Goal: Task Accomplishment & Management: Manage account settings

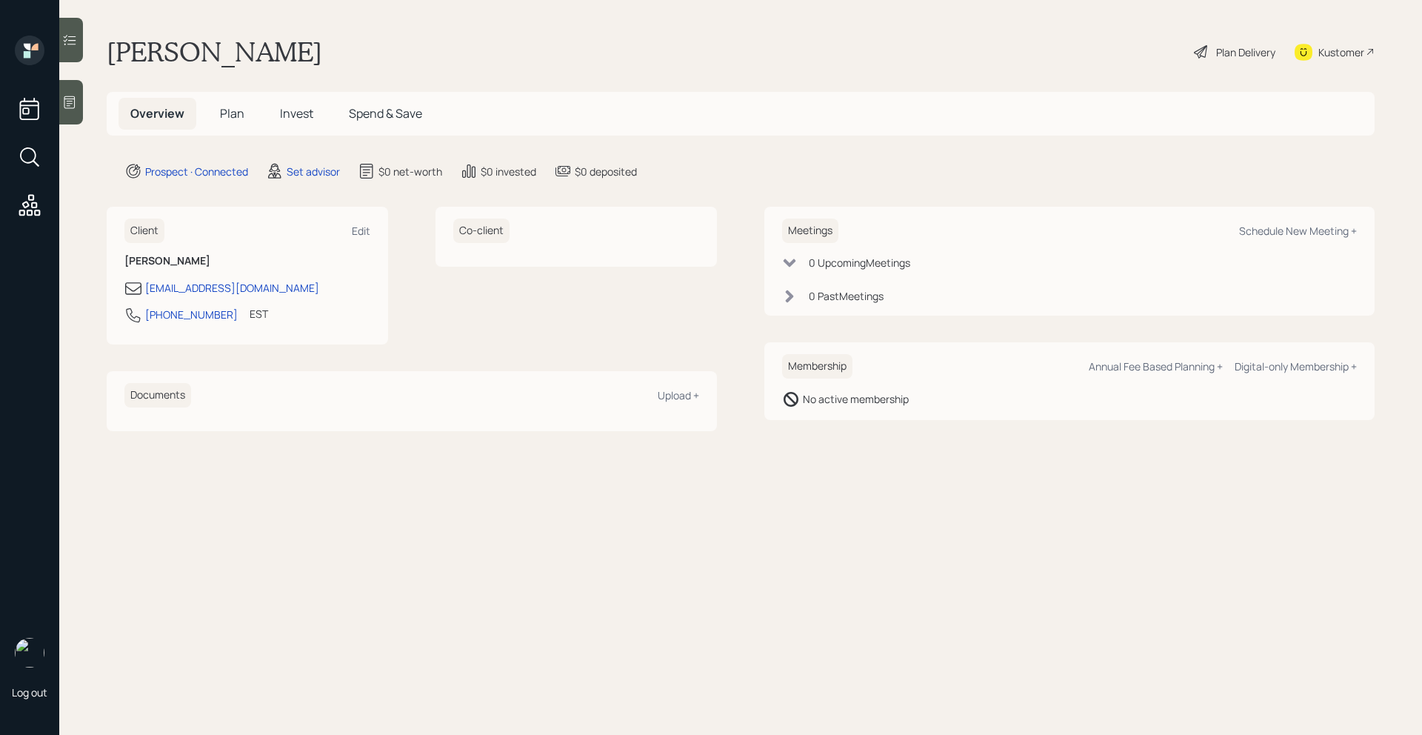
click at [70, 102] on icon at bounding box center [69, 102] width 15 height 15
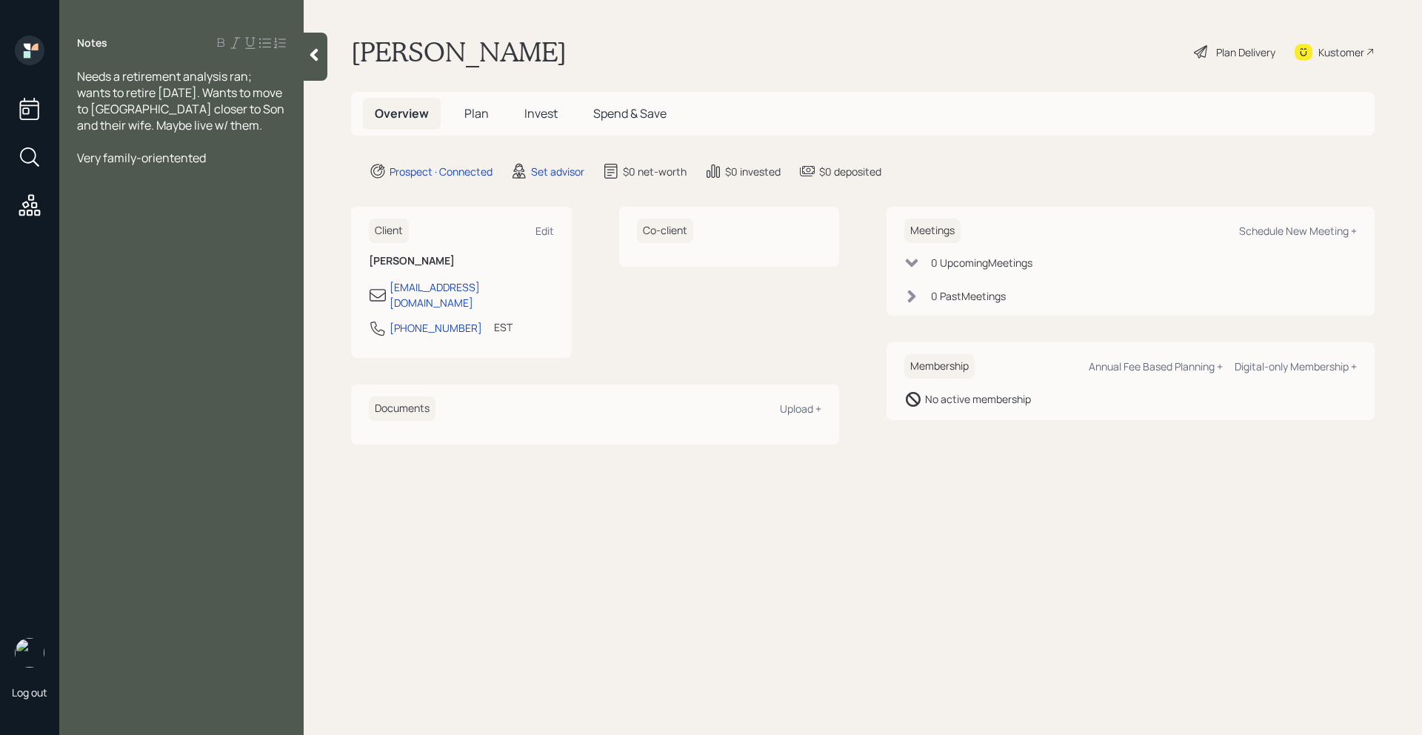
click at [131, 144] on div at bounding box center [181, 141] width 209 height 16
click at [131, 153] on span "Very family-orientented" at bounding box center [141, 158] width 129 height 16
click at [215, 158] on div "Very orientated" at bounding box center [181, 158] width 209 height 16
click at [103, 155] on span "Very orientated" at bounding box center [118, 158] width 83 height 16
click at [209, 156] on div "Very family-orientated" at bounding box center [181, 158] width 209 height 16
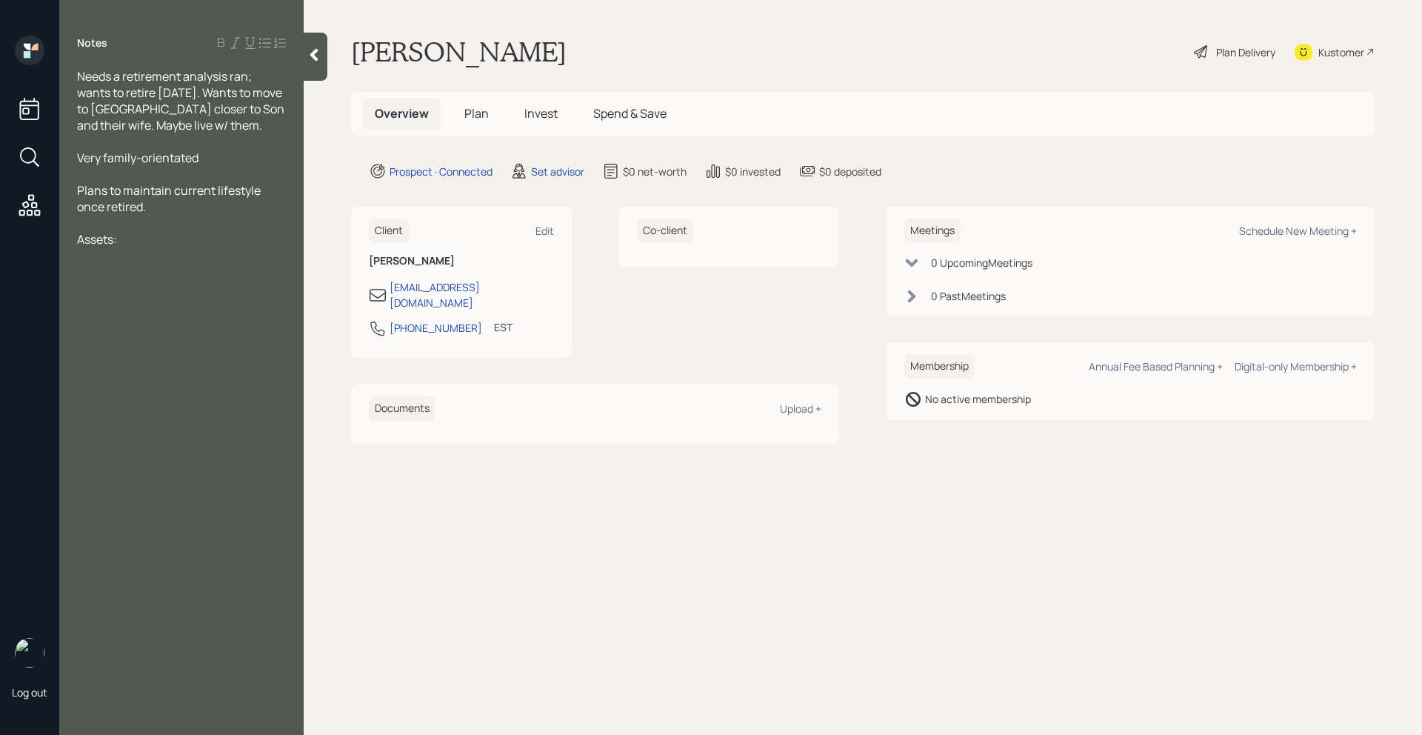
click at [186, 207] on div "Plans to maintain current lifestyle once retired." at bounding box center [181, 198] width 209 height 33
click at [155, 247] on div at bounding box center [181, 255] width 209 height 16
click at [155, 245] on div "Age:" at bounding box center [181, 239] width 209 height 16
click at [167, 215] on div at bounding box center [181, 223] width 209 height 16
click at [164, 208] on div "Plans to maintain current lifestyle once retired." at bounding box center [181, 198] width 209 height 33
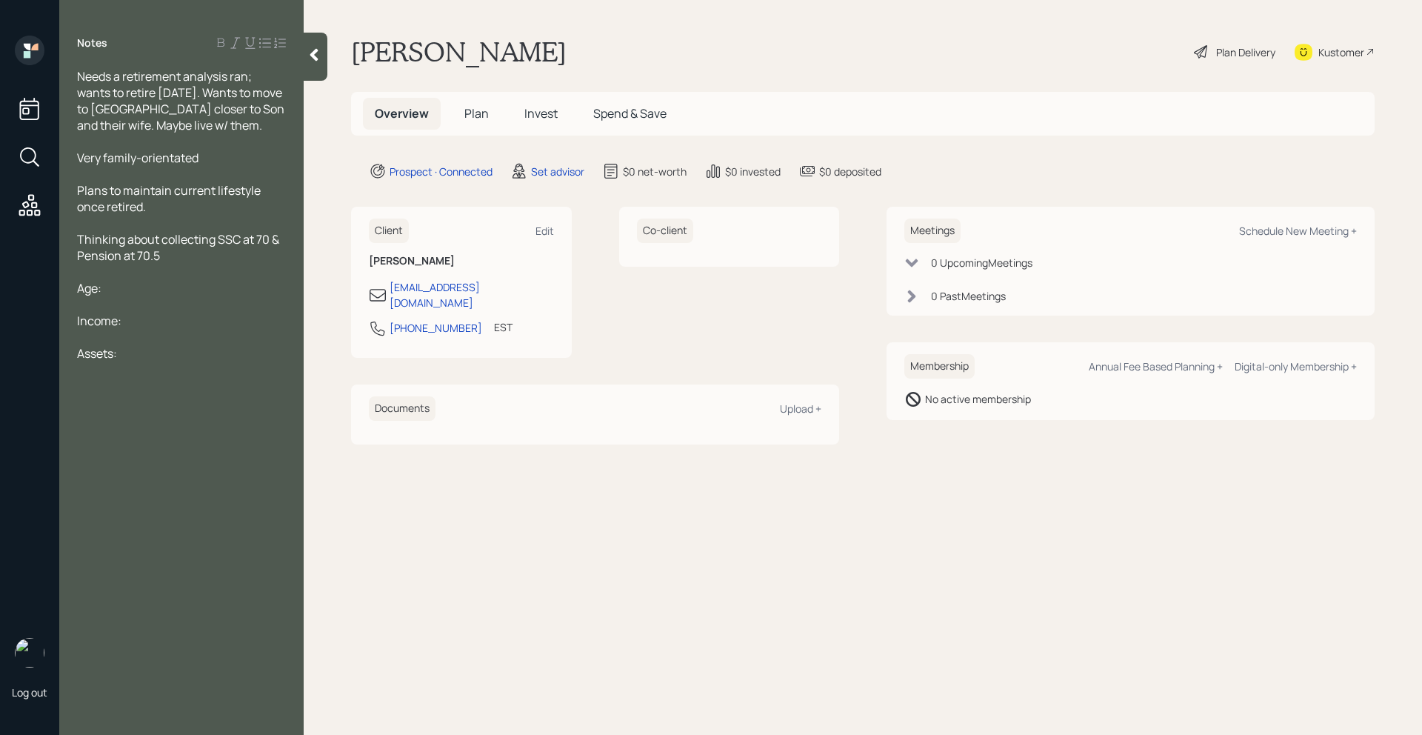
click at [121, 297] on div at bounding box center [181, 304] width 209 height 16
click at [136, 272] on div at bounding box center [181, 272] width 209 height 16
click at [147, 292] on div "Age:" at bounding box center [181, 288] width 209 height 16
click at [135, 312] on div "Income:" at bounding box center [181, 320] width 209 height 16
click at [161, 292] on div "Age: 68, Single" at bounding box center [181, 288] width 209 height 16
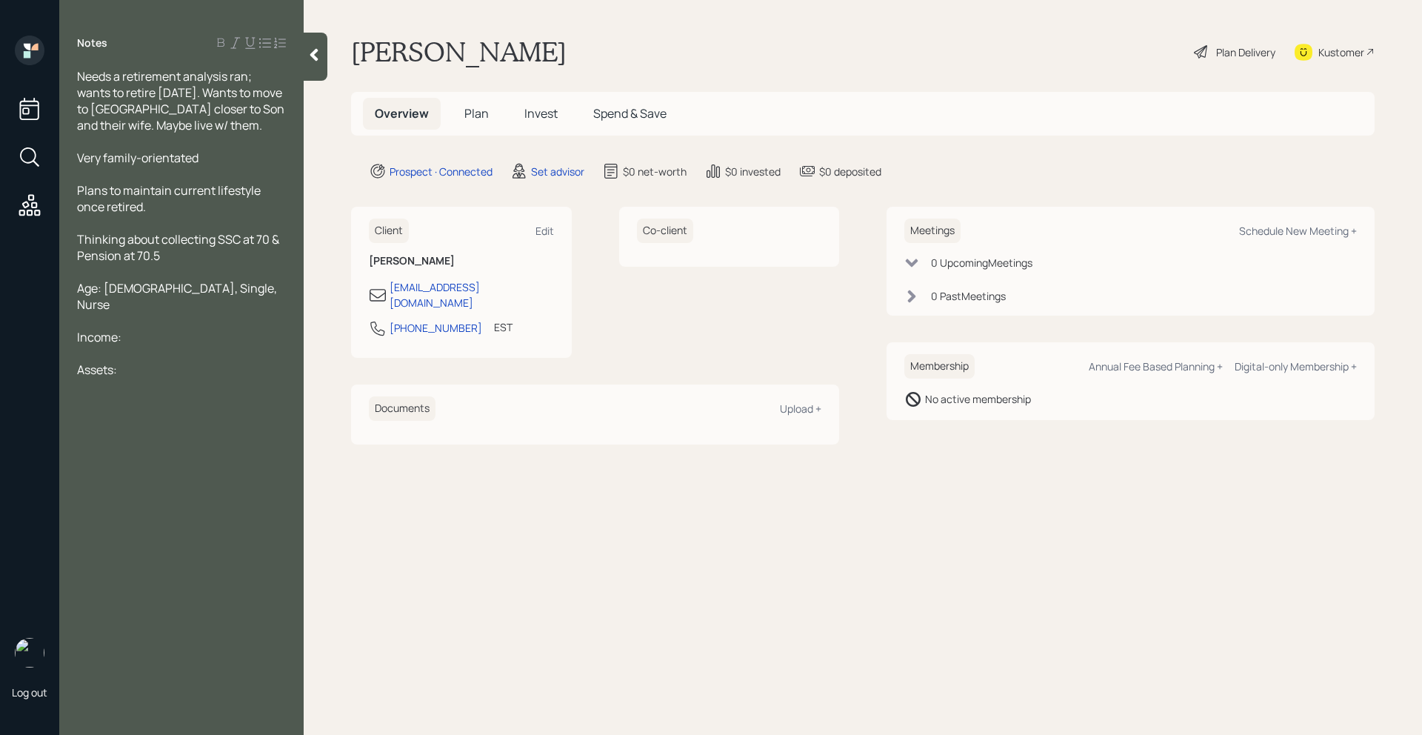
click at [161, 329] on div "Income:" at bounding box center [181, 337] width 209 height 16
click at [147, 394] on div "Assets:" at bounding box center [181, 402] width 209 height 16
click at [130, 427] on span "Whole Life income Insurance:" at bounding box center [157, 435] width 161 height 16
click at [144, 427] on span "Whole Life income Insurance:" at bounding box center [157, 435] width 161 height 16
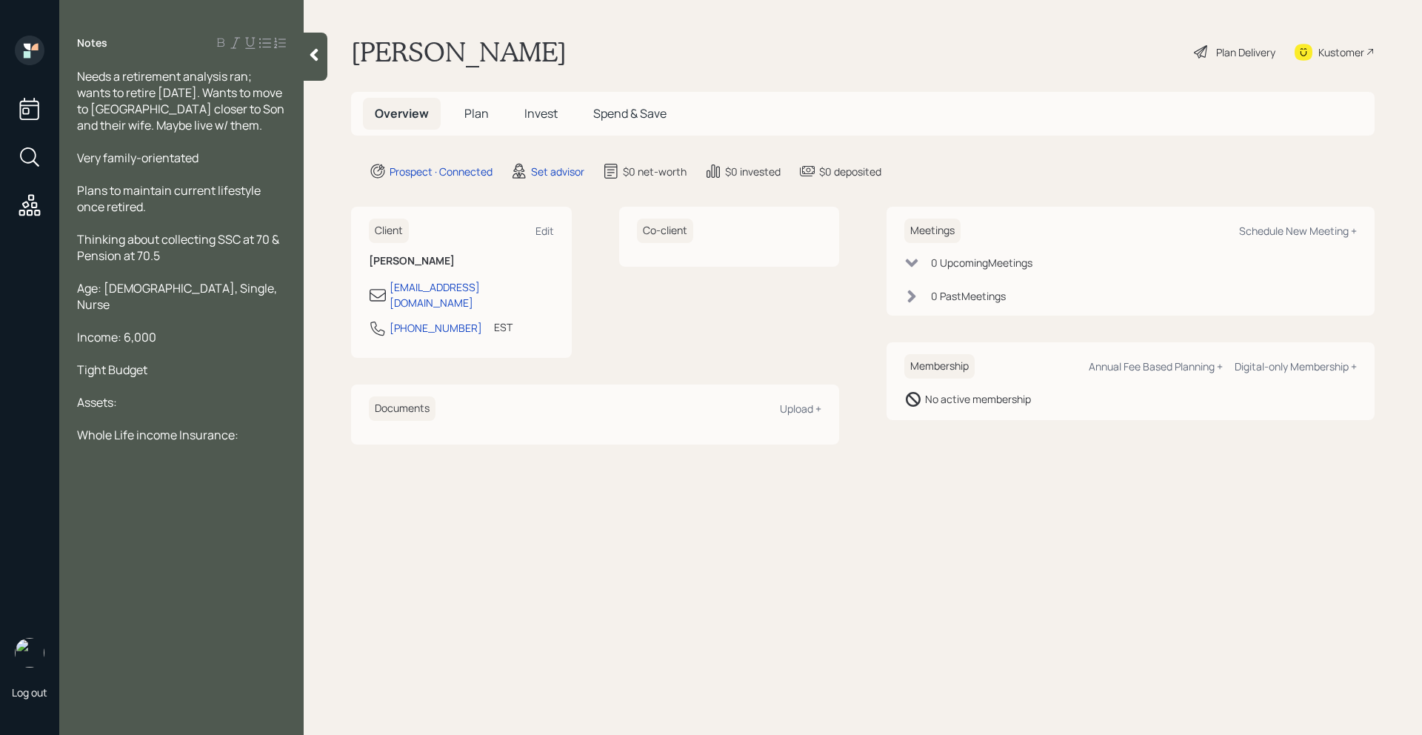
click at [139, 427] on span "Whole Life income Insurance:" at bounding box center [157, 435] width 161 height 16
click at [252, 427] on div "Whole Life Income Insurance:" at bounding box center [181, 435] width 209 height 16
click at [251, 427] on div "Whole Life Income Insurance:" at bounding box center [181, 435] width 209 height 16
click at [178, 361] on div "Tight Budget" at bounding box center [181, 369] width 209 height 16
click at [240, 427] on div "Whole Life Income Insurance:" at bounding box center [181, 435] width 209 height 16
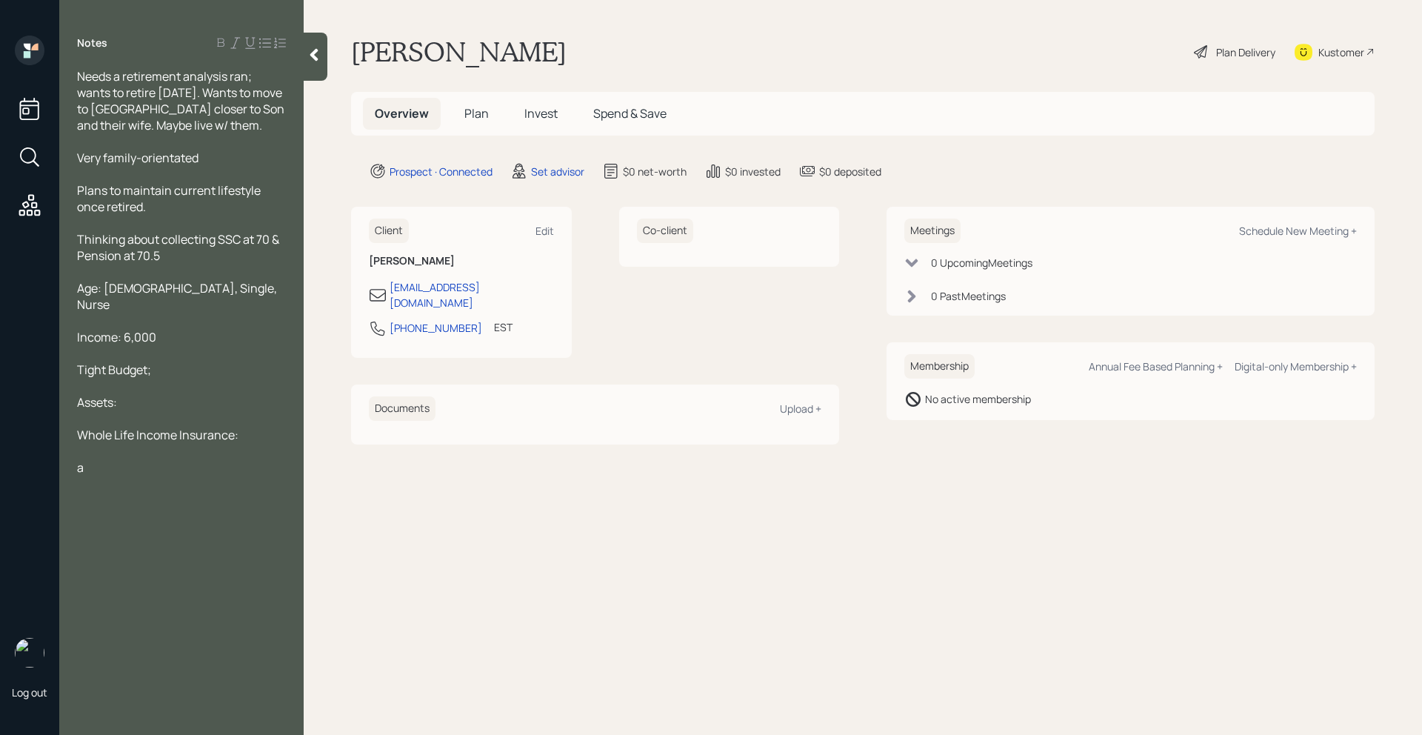
click at [85, 469] on div "Notes Needs a retirement analysis ran; wants to retire in 5 years. Wants to mov…" at bounding box center [181, 376] width 244 height 681
click at [94, 459] on div "a" at bounding box center [181, 467] width 209 height 16
click at [257, 427] on div "Whole Life Income Insurance:" at bounding box center [181, 435] width 209 height 16
click at [157, 461] on div "Notes Needs a retirement analysis ran; wants to retire in 5 years. Wants to mov…" at bounding box center [181, 376] width 244 height 681
click at [157, 459] on div "CD -" at bounding box center [181, 467] width 209 height 16
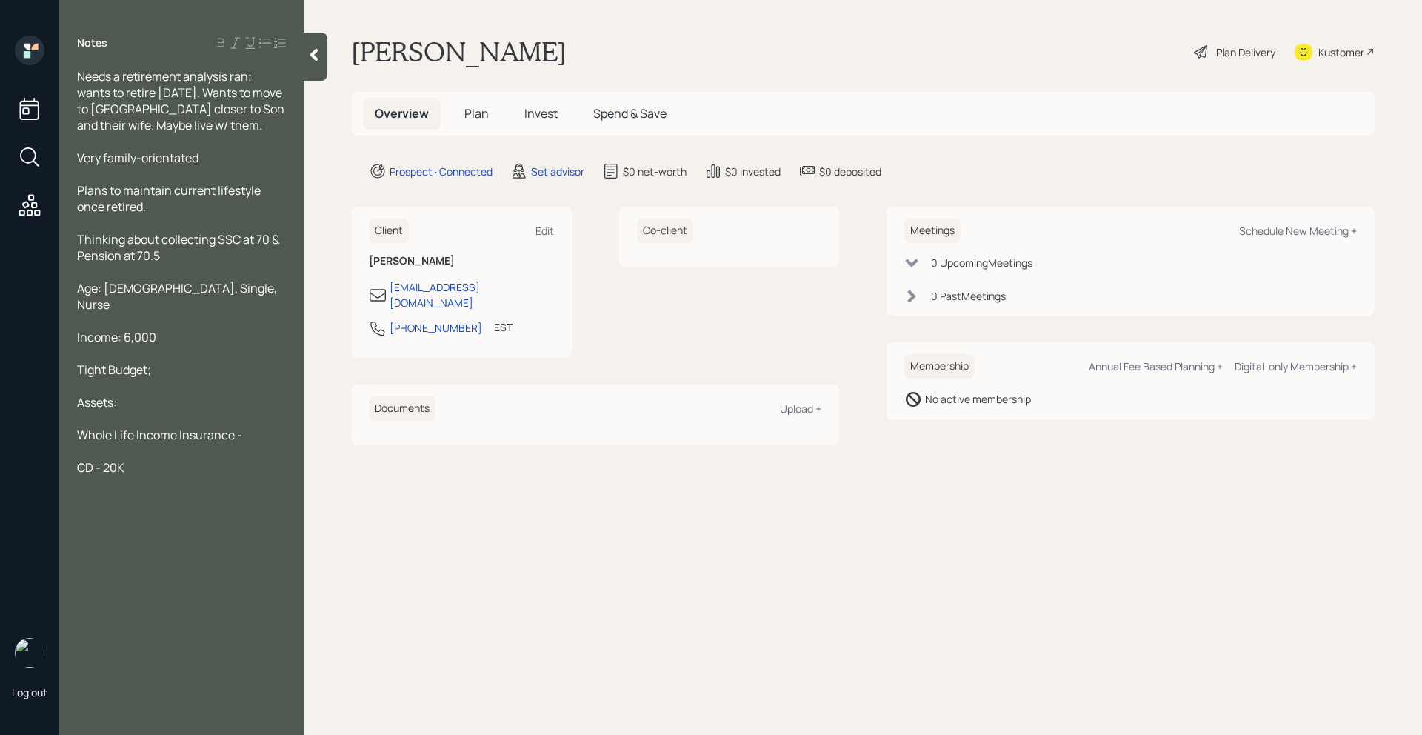
click at [258, 427] on div "Whole Life Income Insurance -" at bounding box center [181, 435] width 209 height 16
click at [189, 492] on div at bounding box center [181, 500] width 209 height 16
click at [197, 435] on div "Whole Life Income Insurance - Seems to work like an" at bounding box center [181, 443] width 209 height 33
click at [178, 508] on div "Bonds - 28K" at bounding box center [181, 516] width 209 height 16
click at [226, 432] on div "Whole Life Income Insurance - Seems to work like an annuity" at bounding box center [181, 443] width 209 height 33
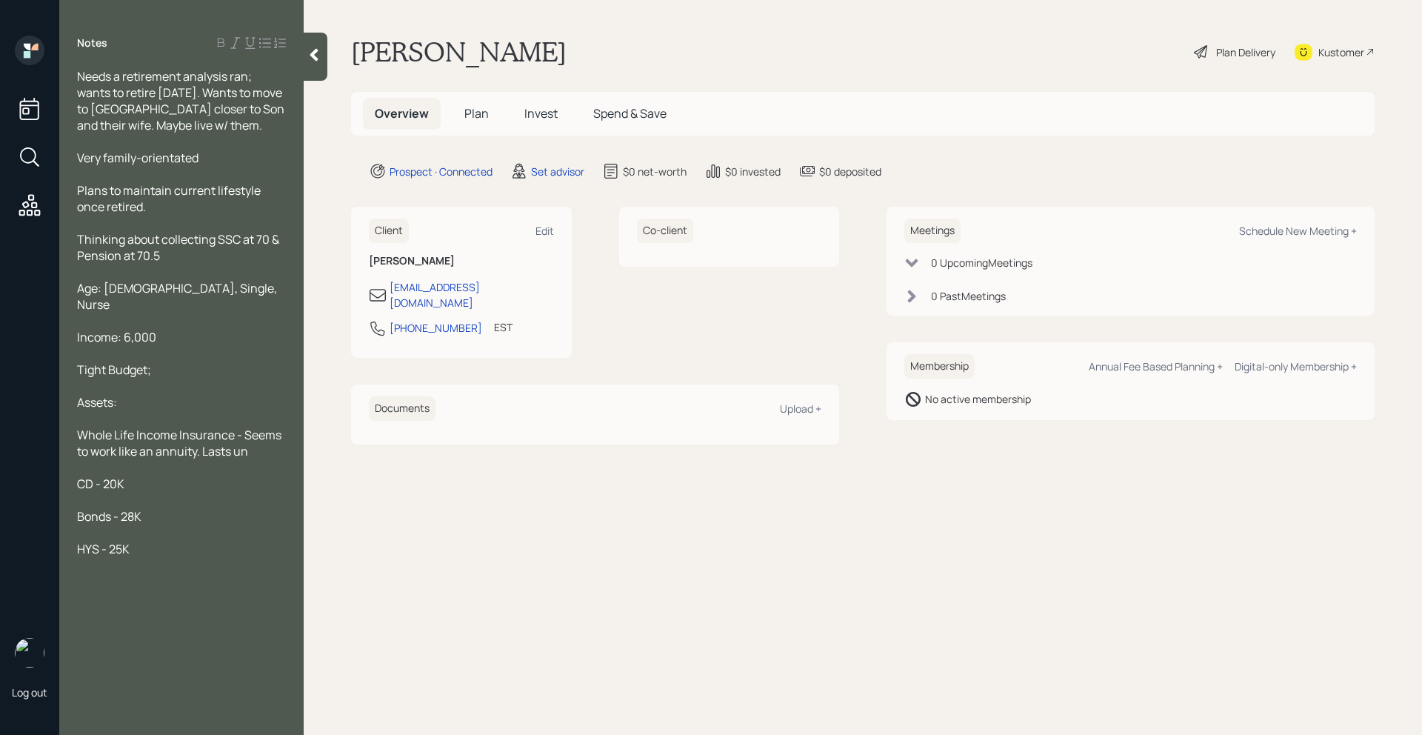
click at [150, 541] on div "HYS - 25K" at bounding box center [181, 549] width 209 height 16
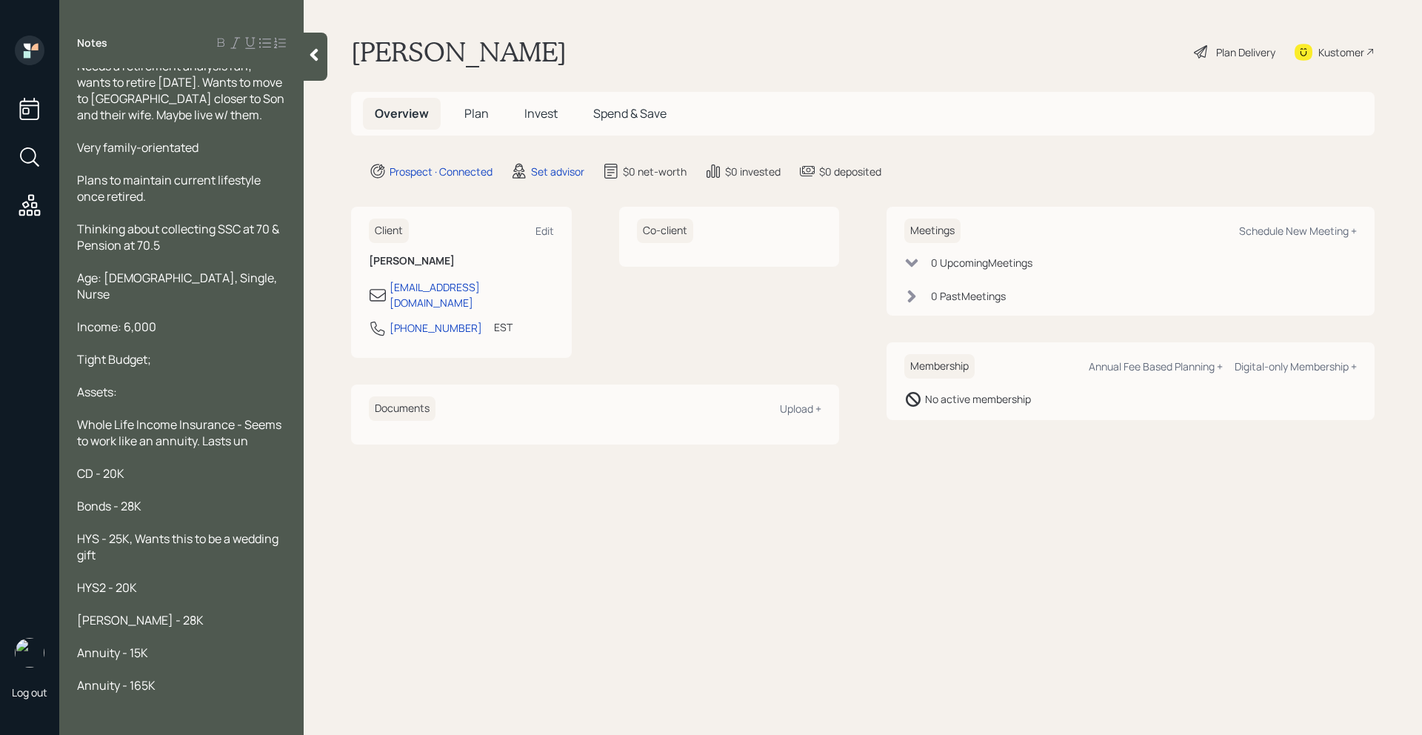
click at [144, 660] on div at bounding box center [181, 668] width 209 height 16
click at [142, 644] on span "Annuity - 15K" at bounding box center [112, 652] width 71 height 16
click at [169, 628] on div at bounding box center [181, 636] width 209 height 16
click at [167, 644] on div "Annuity - 14K" at bounding box center [181, 652] width 209 height 16
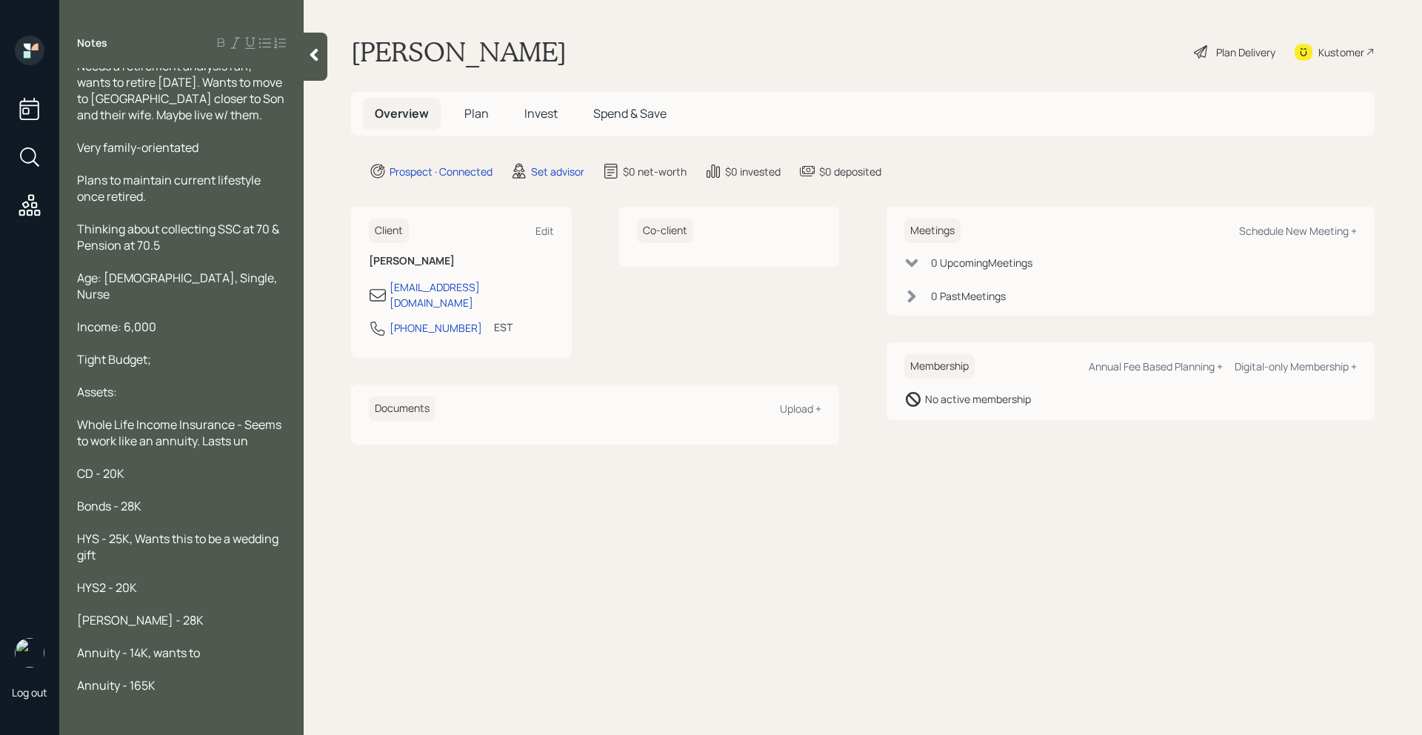
click at [163, 677] on div "Annuity - 165K" at bounding box center [181, 685] width 209 height 16
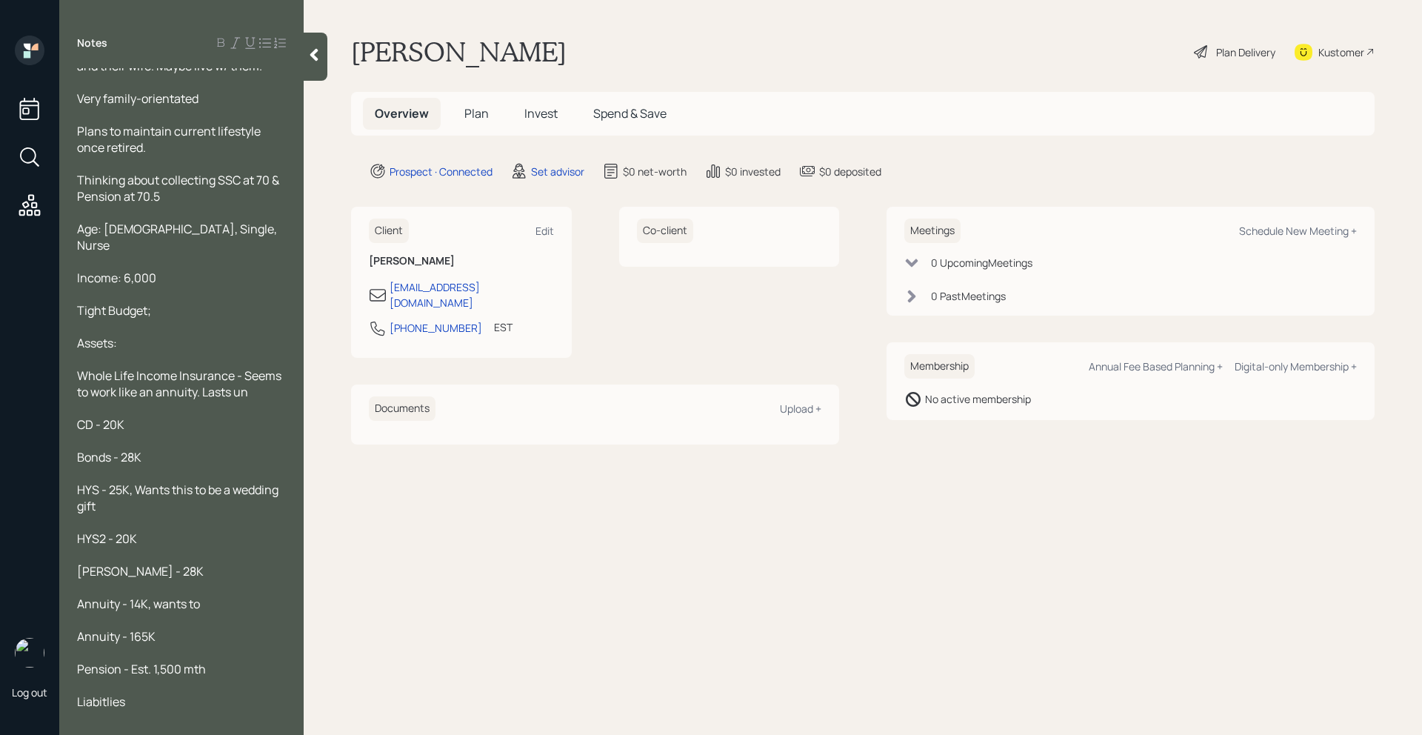
scroll to position [76, 0]
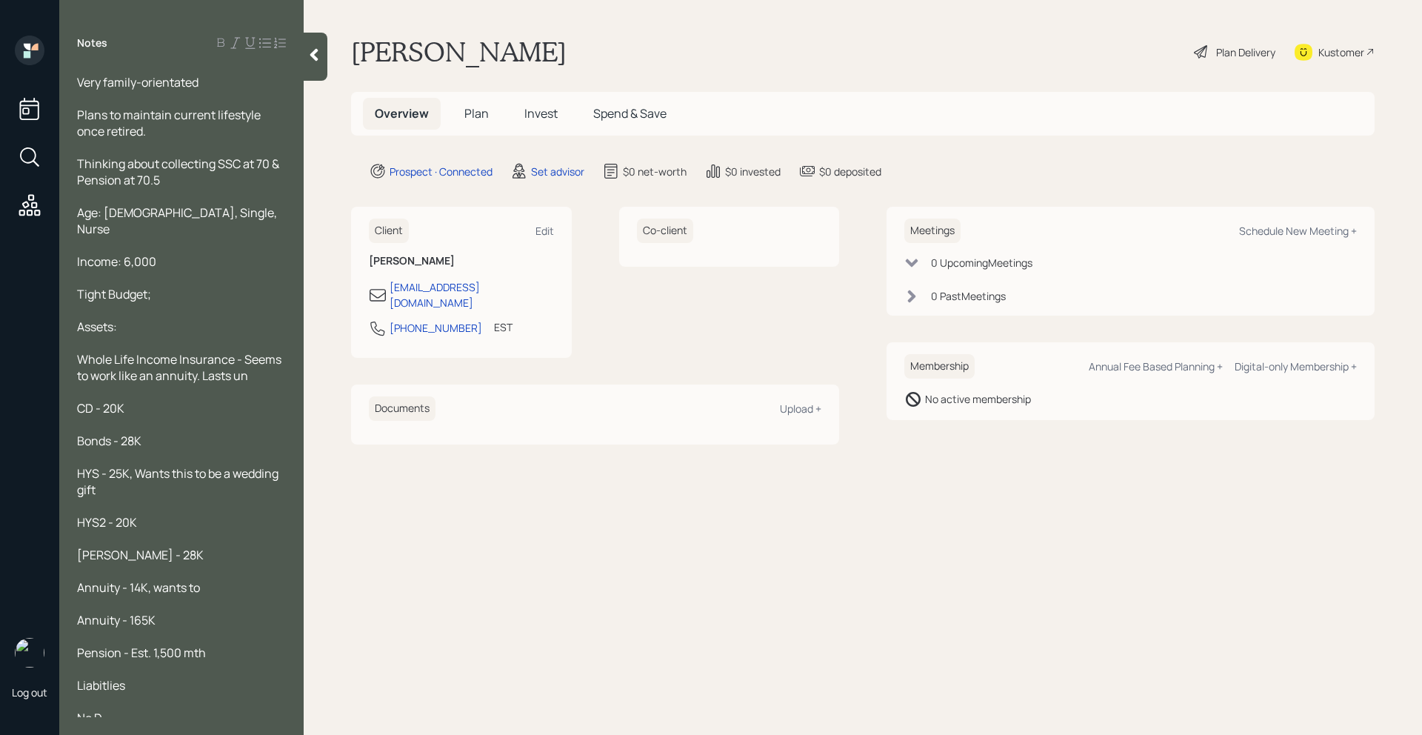
click at [115, 677] on span "Liabitlies" at bounding box center [101, 685] width 48 height 16
click at [96, 677] on span "Liabitlies" at bounding box center [101, 685] width 48 height 16
click at [98, 677] on span "Liabitlies" at bounding box center [101, 685] width 48 height 16
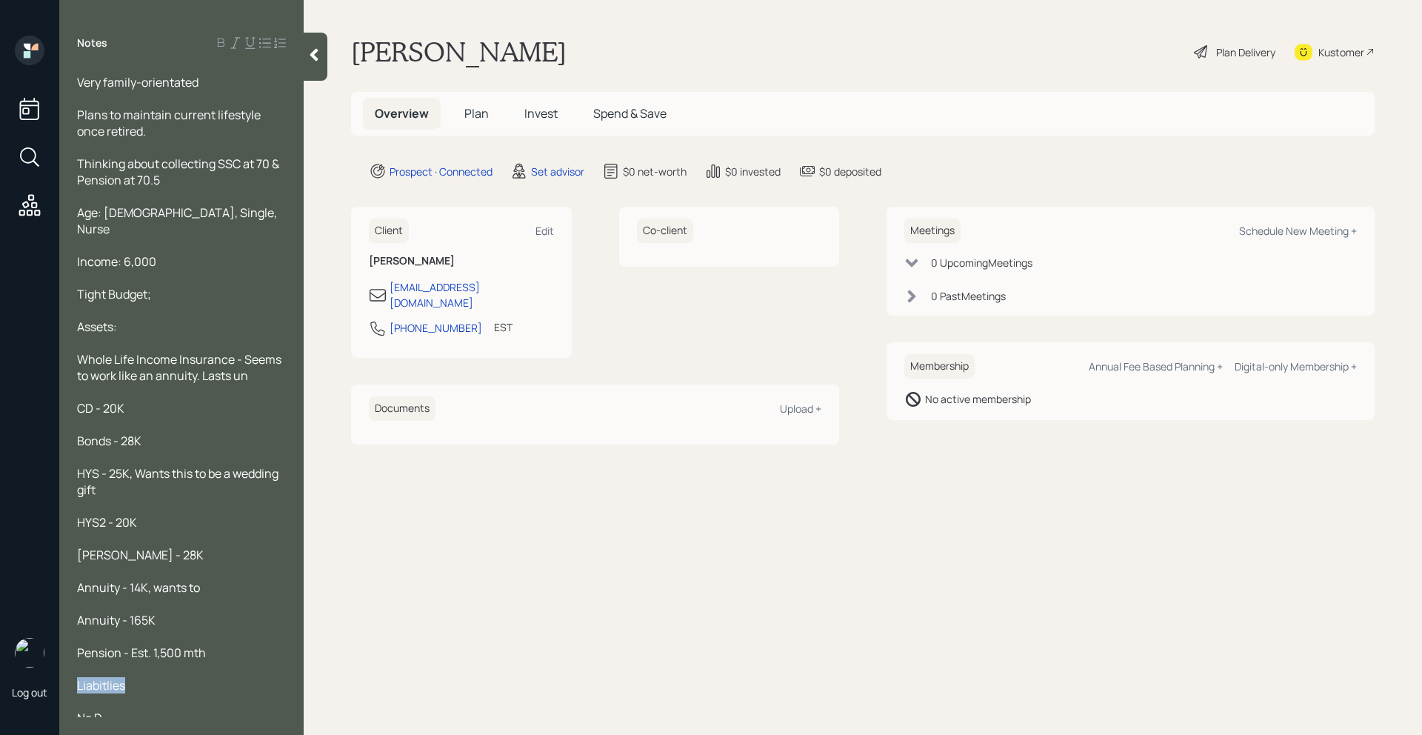
click at [92, 677] on span "Liabitlies" at bounding box center [101, 685] width 48 height 16
click at [101, 660] on div at bounding box center [181, 668] width 209 height 16
click at [117, 677] on span "Liabitlies" at bounding box center [101, 685] width 48 height 16
click at [115, 677] on span "Liabitlies" at bounding box center [101, 685] width 48 height 16
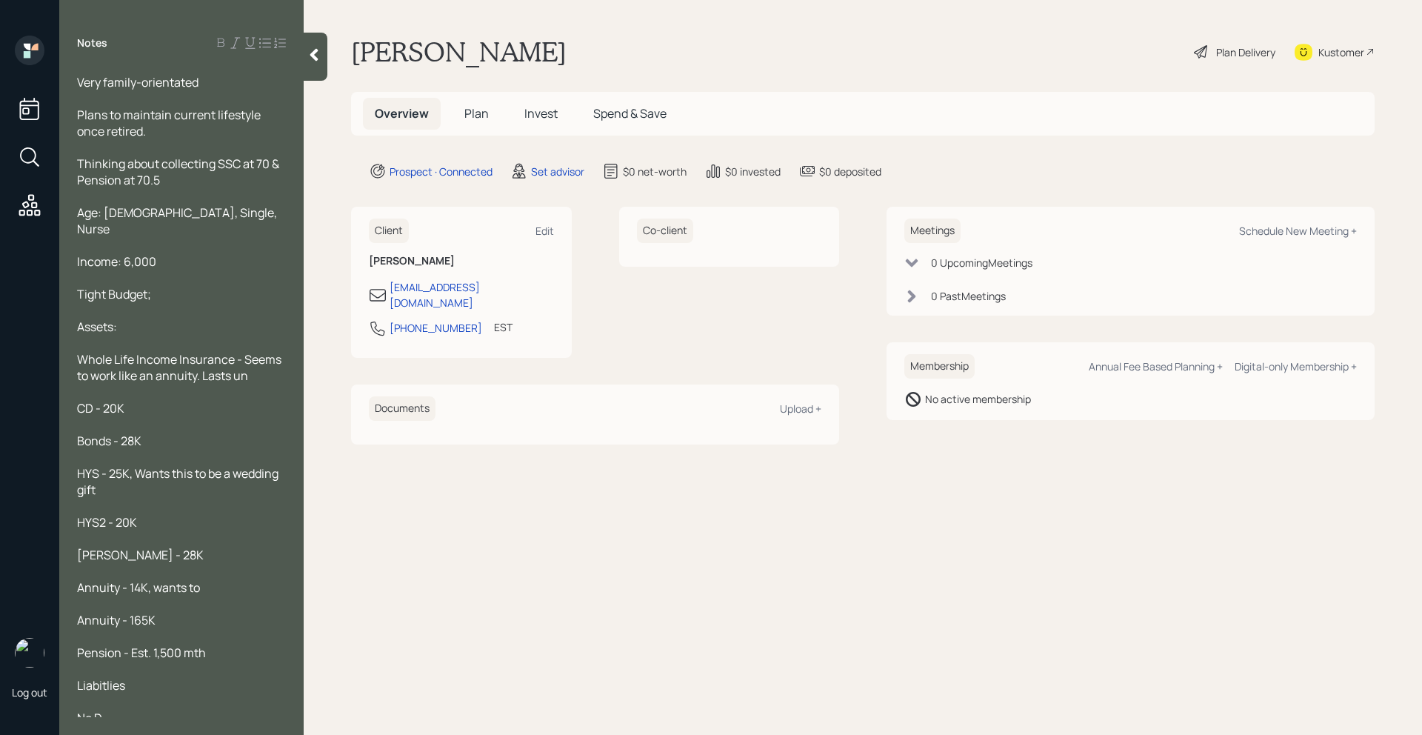
click at [106, 677] on span "Liabitlies" at bounding box center [101, 685] width 48 height 16
drag, startPoint x: 147, startPoint y: 669, endPoint x: 75, endPoint y: 663, distance: 72.0
click at [75, 664] on div "Needs a retirement analysis ran; wants to retire in 5 years. Wants to move to C…" at bounding box center [181, 392] width 244 height 649
click at [111, 709] on div at bounding box center [181, 717] width 209 height 16
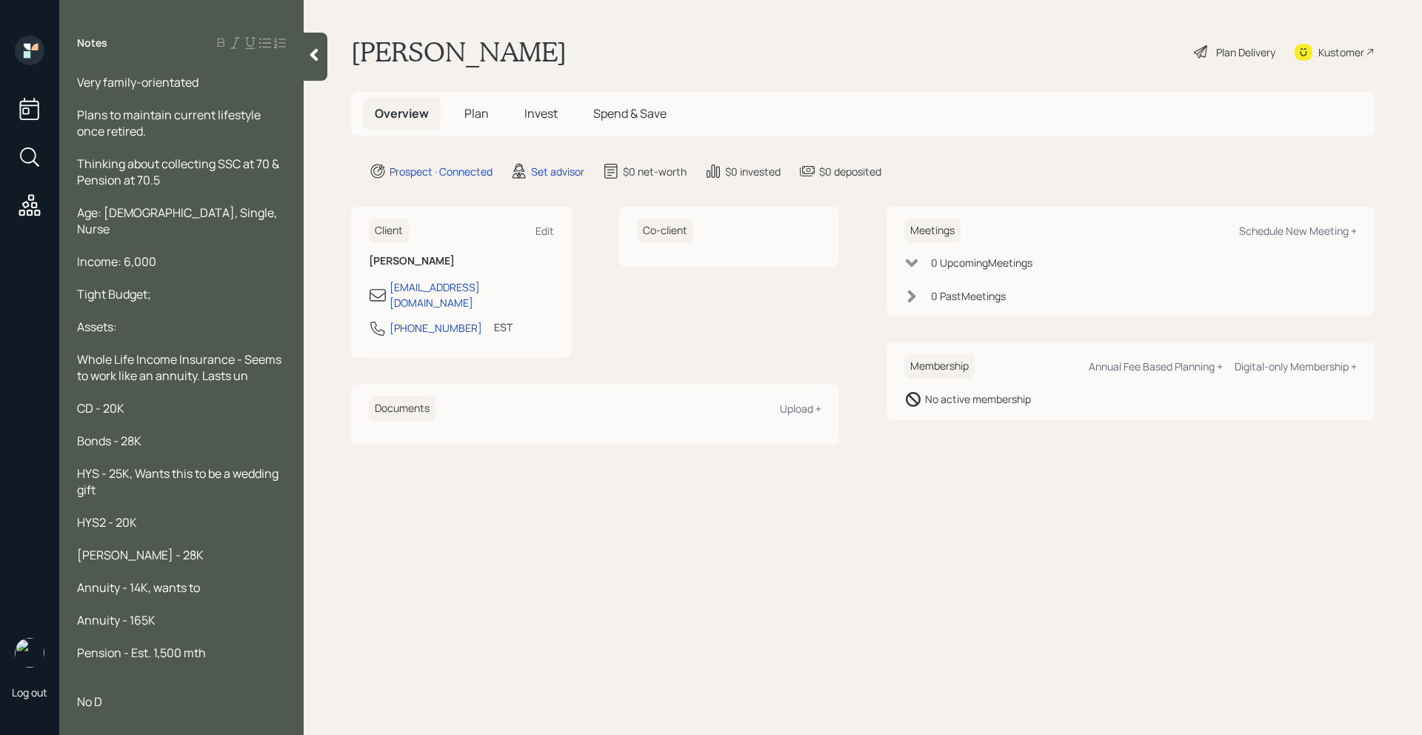
click at [113, 693] on div "No D" at bounding box center [181, 701] width 209 height 16
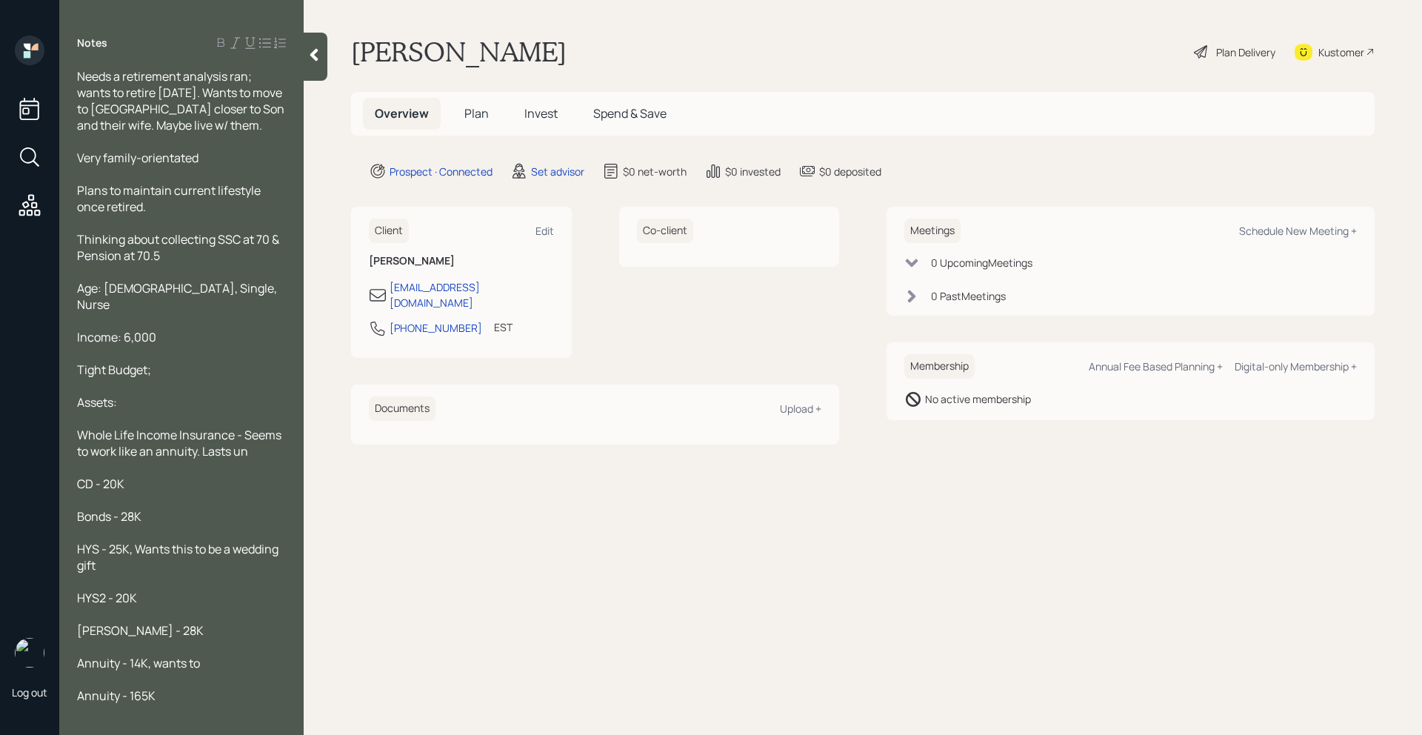
click at [253, 121] on div "Needs a retirement analysis ran; wants to retire in 5 years. Wants to move to C…" at bounding box center [181, 100] width 209 height 65
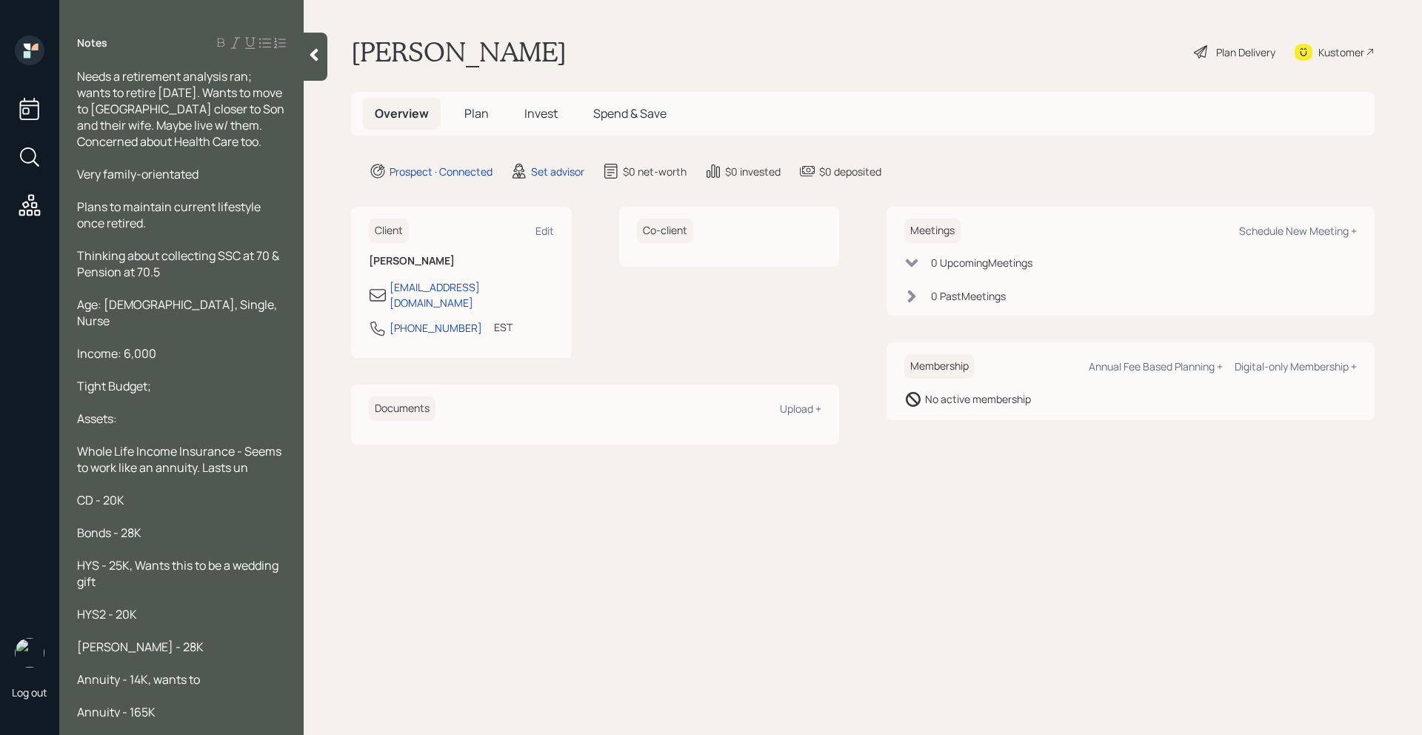
click at [1282, 215] on div "Meetings Schedule New Meeting + 0 Upcoming Meeting s 0 Past Meeting s" at bounding box center [1130, 261] width 488 height 109
click at [1281, 229] on div "Schedule New Meeting +" at bounding box center [1298, 231] width 118 height 14
select select "round-robin"
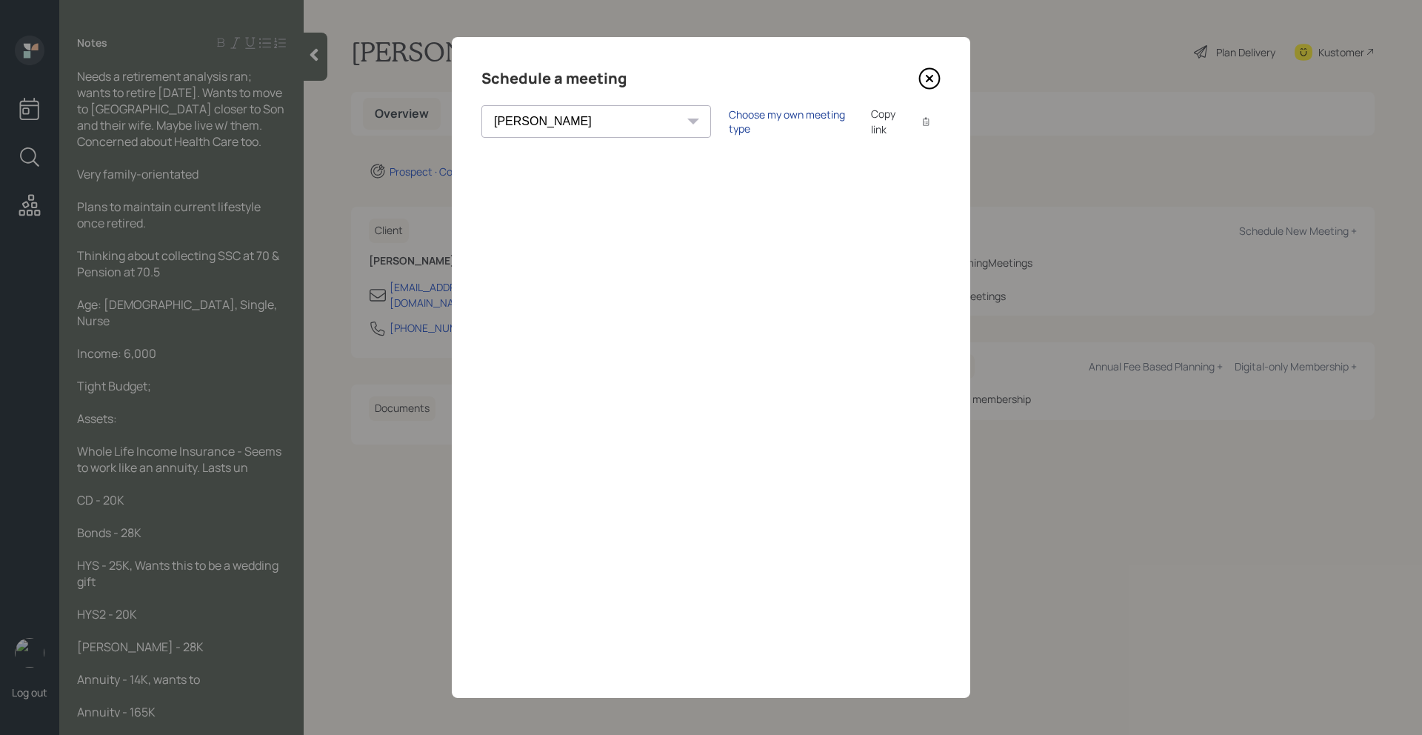
click at [729, 123] on div "Choose my own meeting type" at bounding box center [791, 121] width 124 height 28
click at [929, 71] on icon at bounding box center [929, 78] width 22 height 22
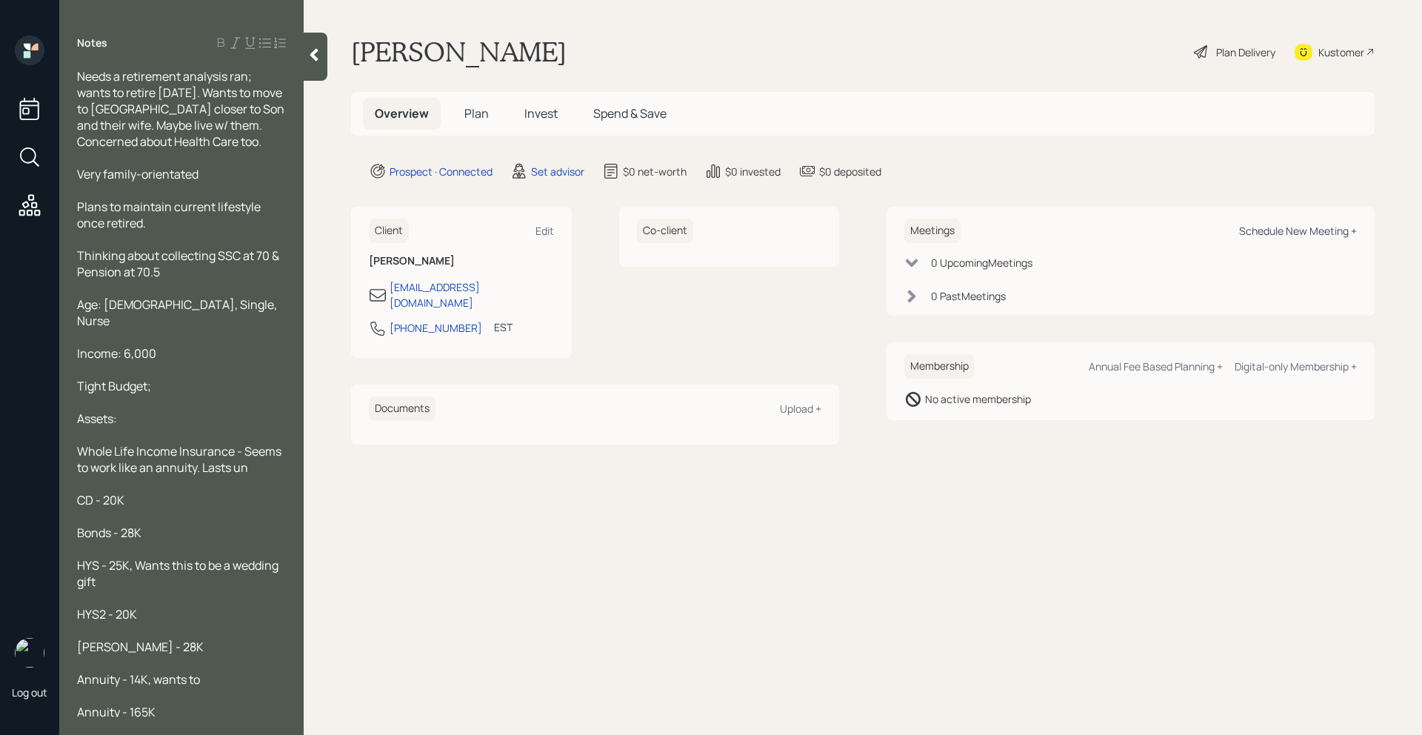
click at [1265, 226] on div "Schedule New Meeting +" at bounding box center [1298, 231] width 118 height 14
select select "round-robin"
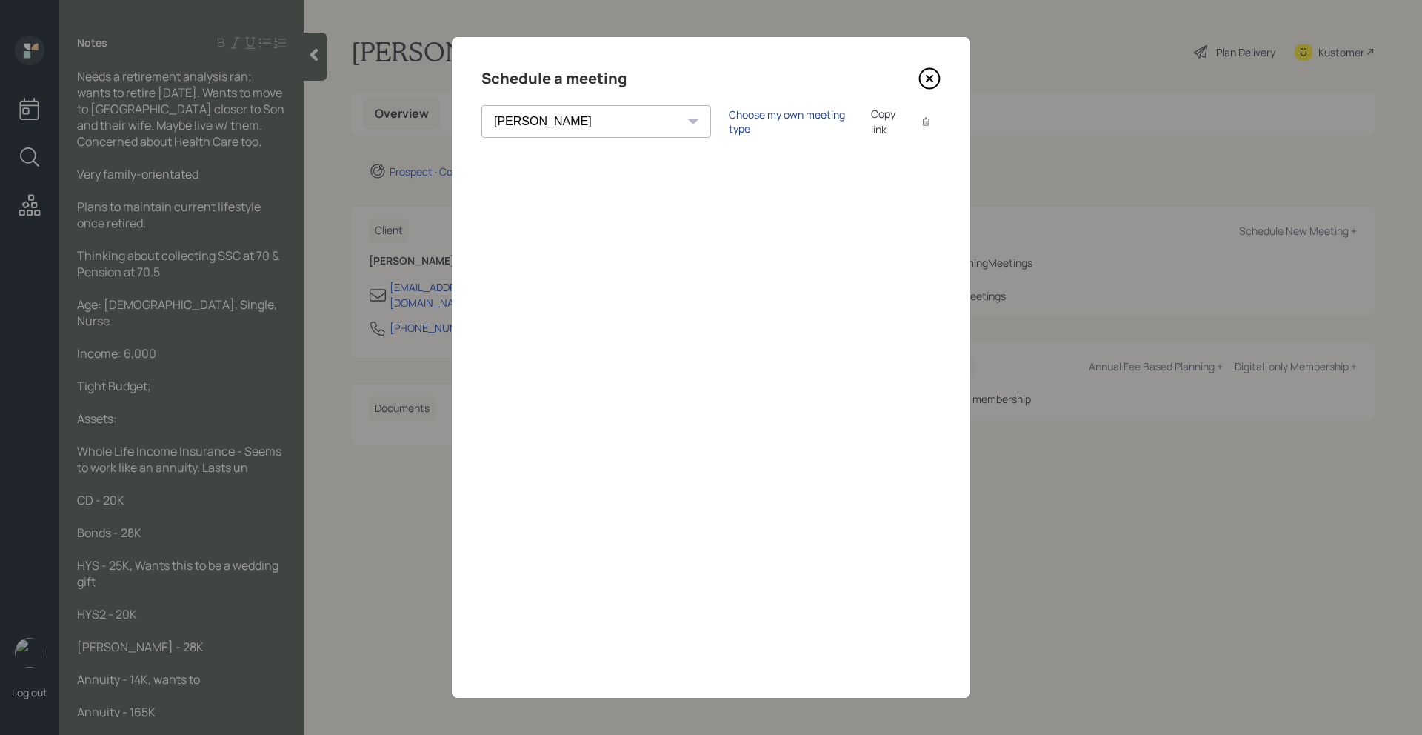
click at [733, 116] on div "Choose my own meeting type" at bounding box center [791, 121] width 124 height 28
click at [931, 74] on icon at bounding box center [929, 78] width 22 height 22
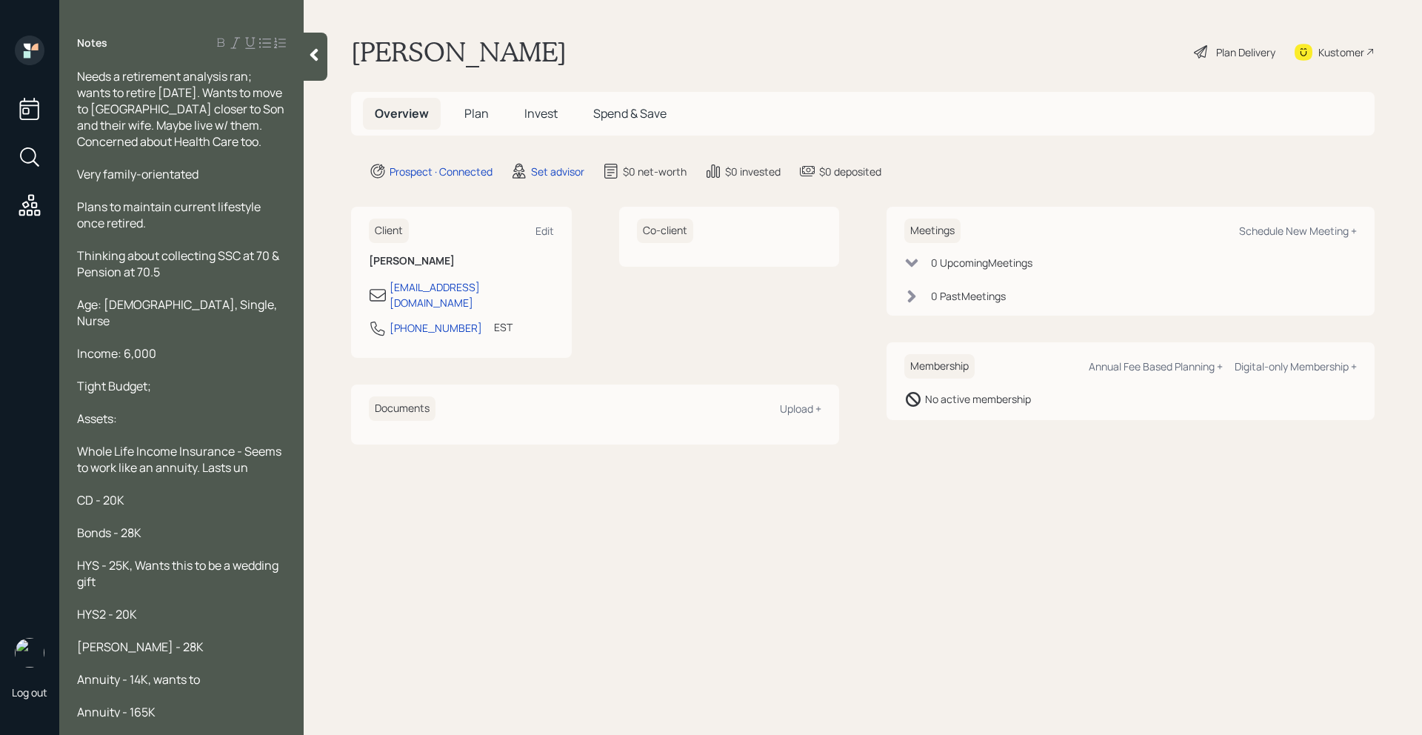
click at [1315, 49] on div "Kustomer" at bounding box center [1334, 52] width 80 height 33
click at [321, 54] on icon at bounding box center [314, 54] width 15 height 15
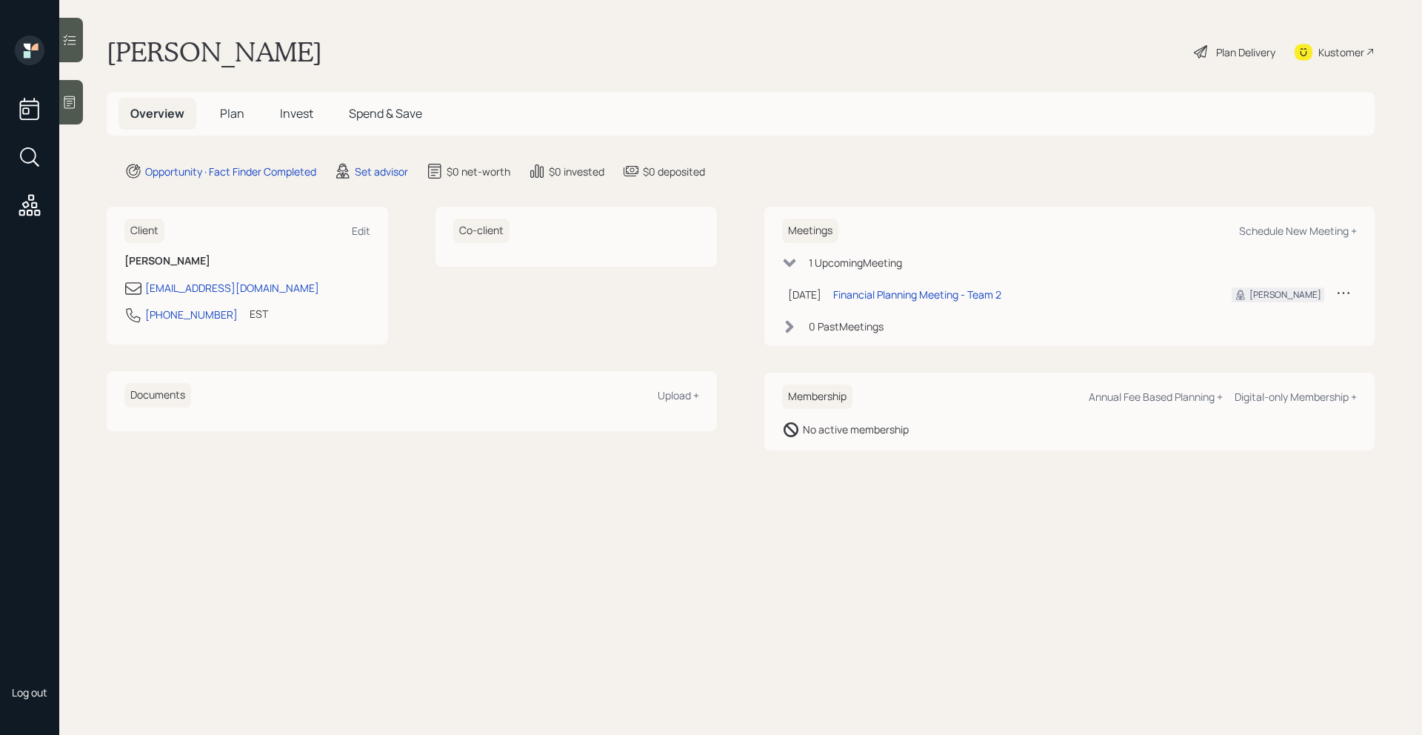
drag, startPoint x: 782, startPoint y: 292, endPoint x: 855, endPoint y: 292, distance: 72.6
click at [827, 292] on td "Sep 25, 2025 Thursday, September 25, 2025 3:00 PM EDT" at bounding box center [804, 294] width 45 height 30
copy div "Sep 25, 2025"
click at [70, 107] on icon at bounding box center [69, 102] width 11 height 13
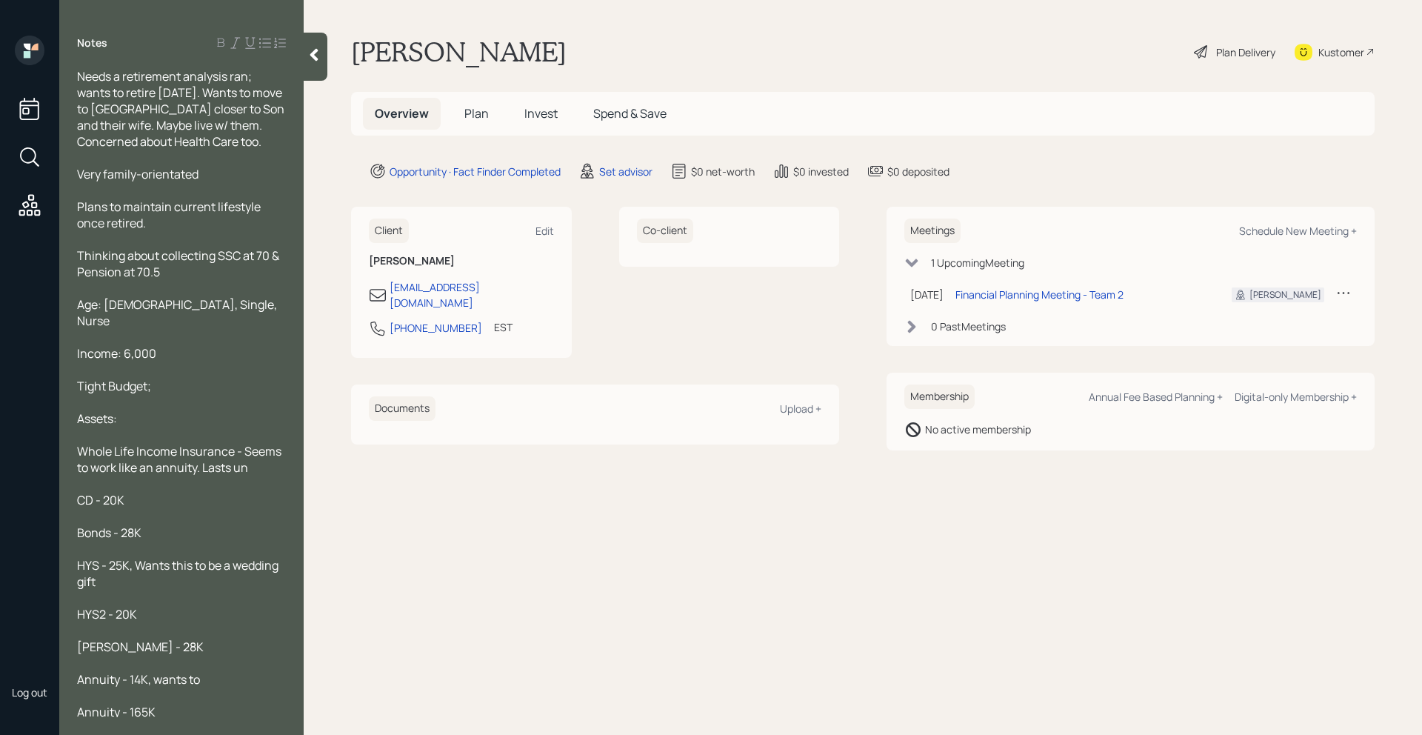
scroll to position [67, 0]
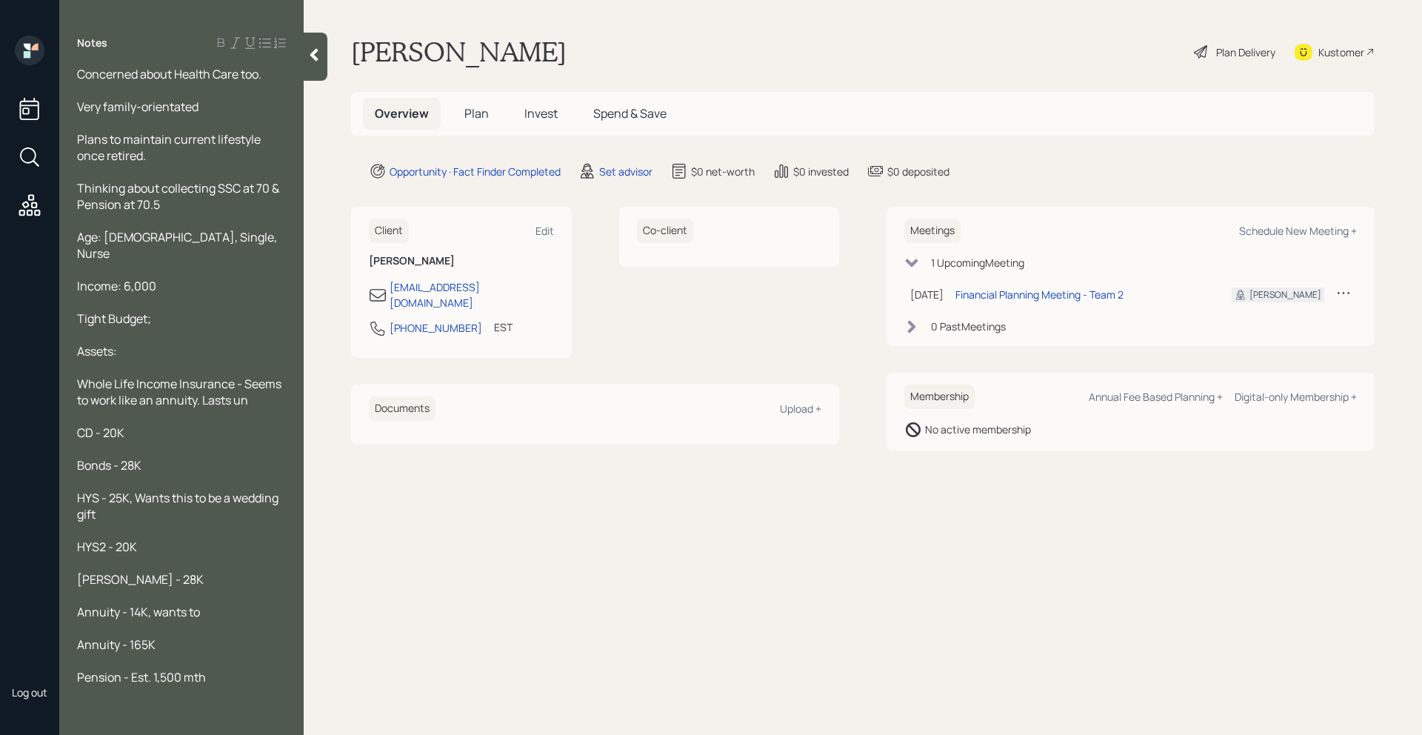
click at [235, 375] on span "Whole Life Income Insurance - Seems to work like an annuity. Lasts un" at bounding box center [180, 391] width 207 height 33
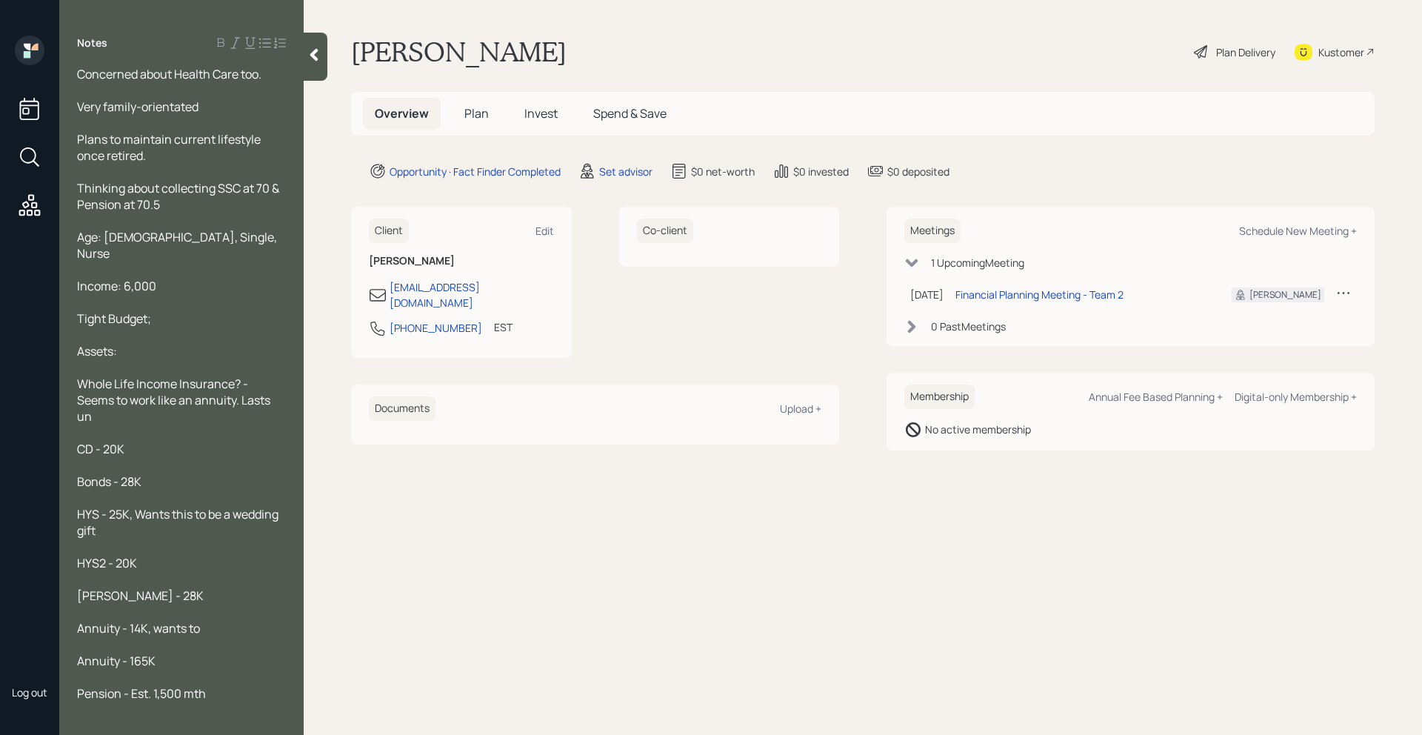
click at [113, 401] on div "Whole Life Income Insurance? - Seems to work like an annuity. Lasts un" at bounding box center [181, 399] width 209 height 49
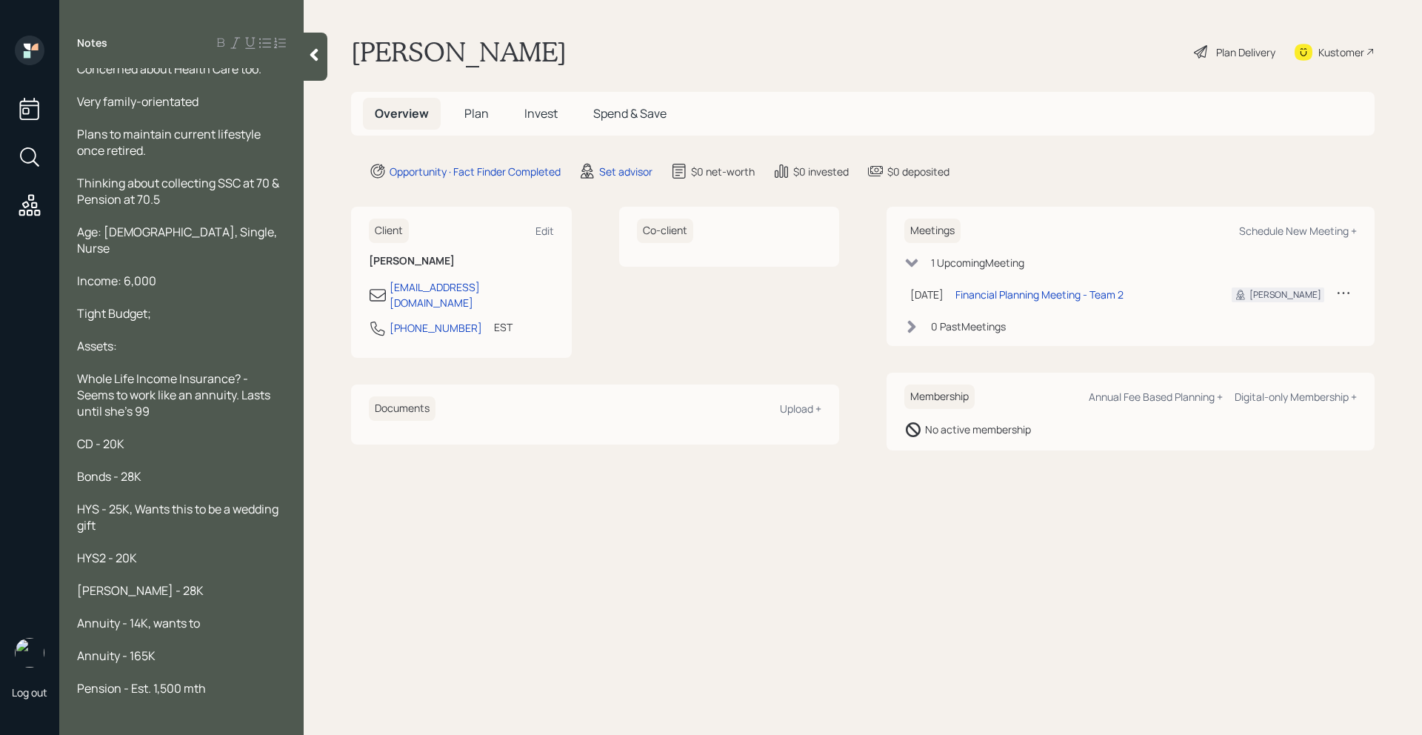
scroll to position [84, 0]
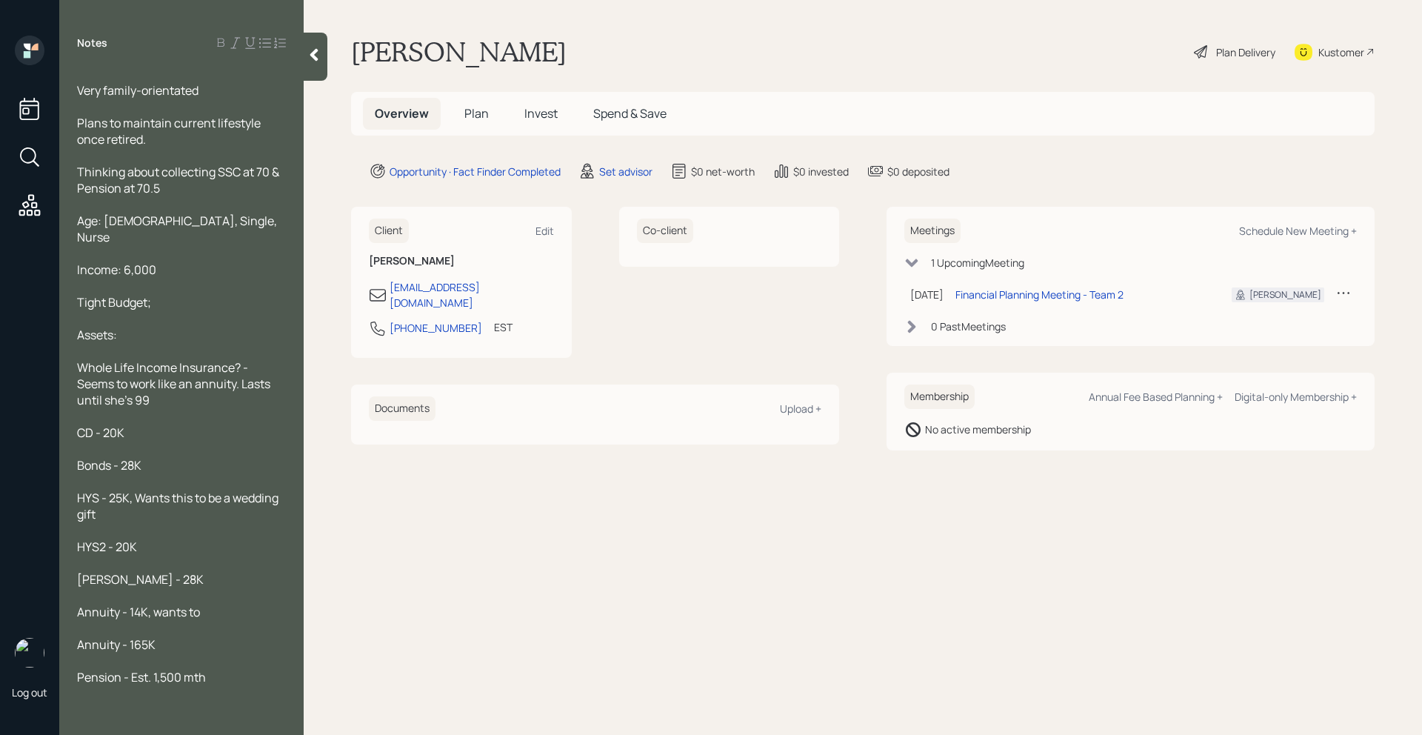
click at [209, 603] on div "Annuity - 14K, wants to" at bounding box center [181, 611] width 209 height 16
click at [217, 603] on div "Annuity - 14K, wants to" at bounding box center [181, 611] width 209 height 16
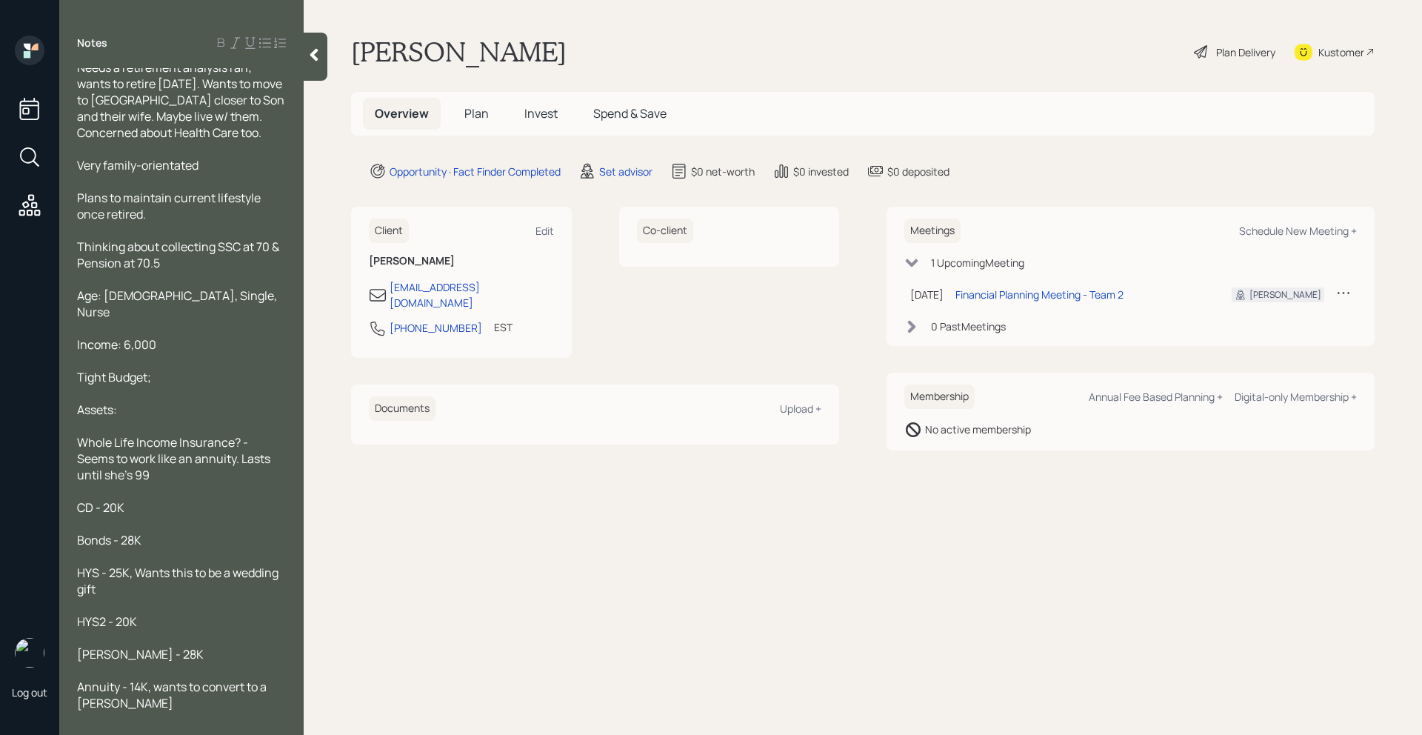
scroll to position [0, 0]
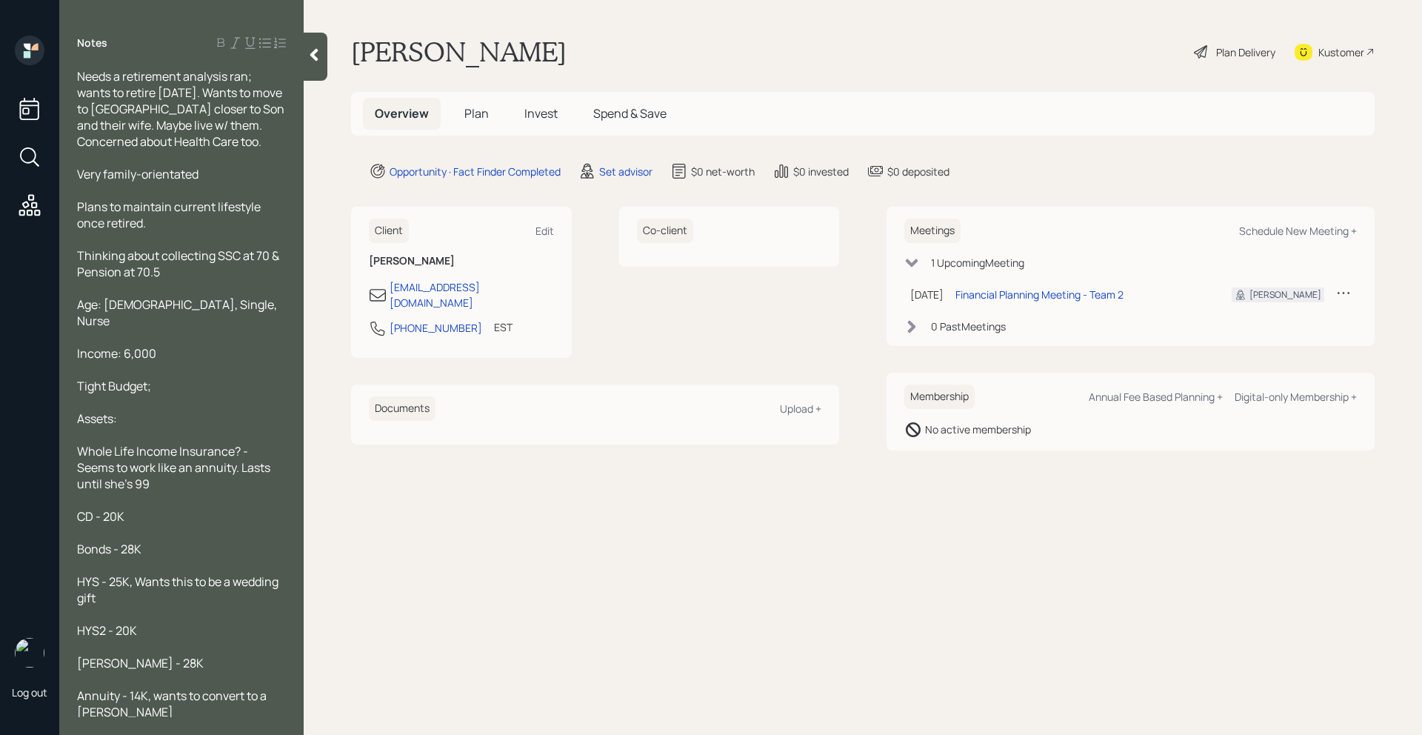
click at [189, 361] on div at bounding box center [181, 369] width 209 height 16
click at [189, 378] on div "Tight Budget;" at bounding box center [181, 386] width 209 height 16
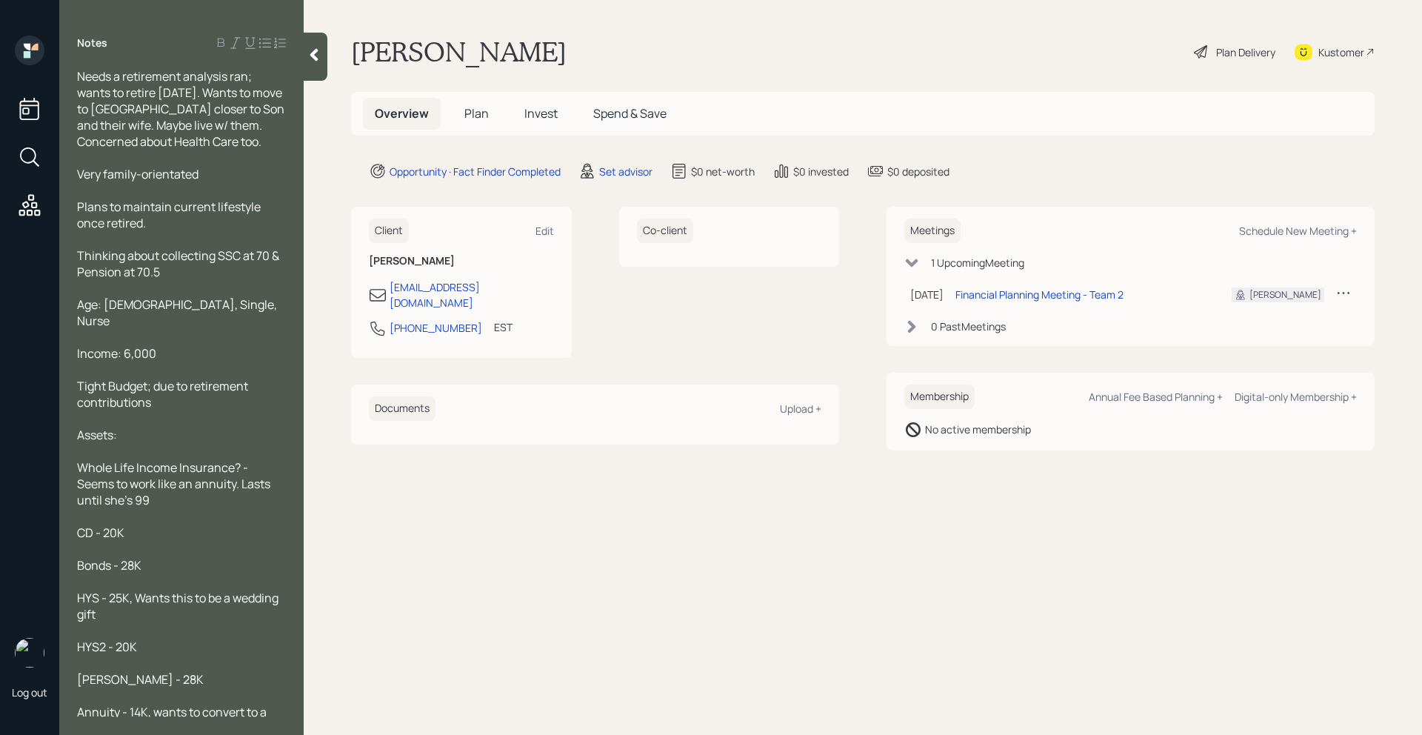
click at [310, 46] on div at bounding box center [316, 57] width 24 height 48
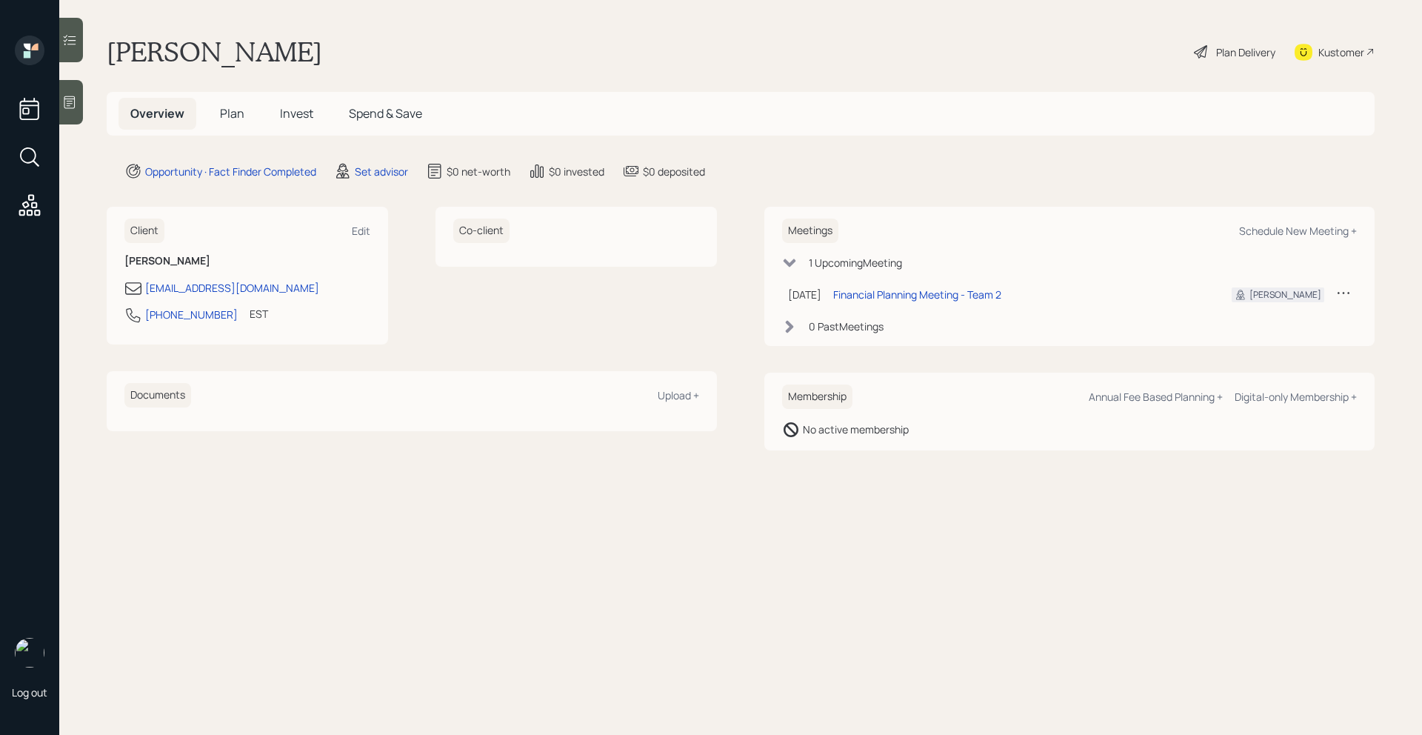
click at [77, 100] on icon at bounding box center [69, 102] width 15 height 15
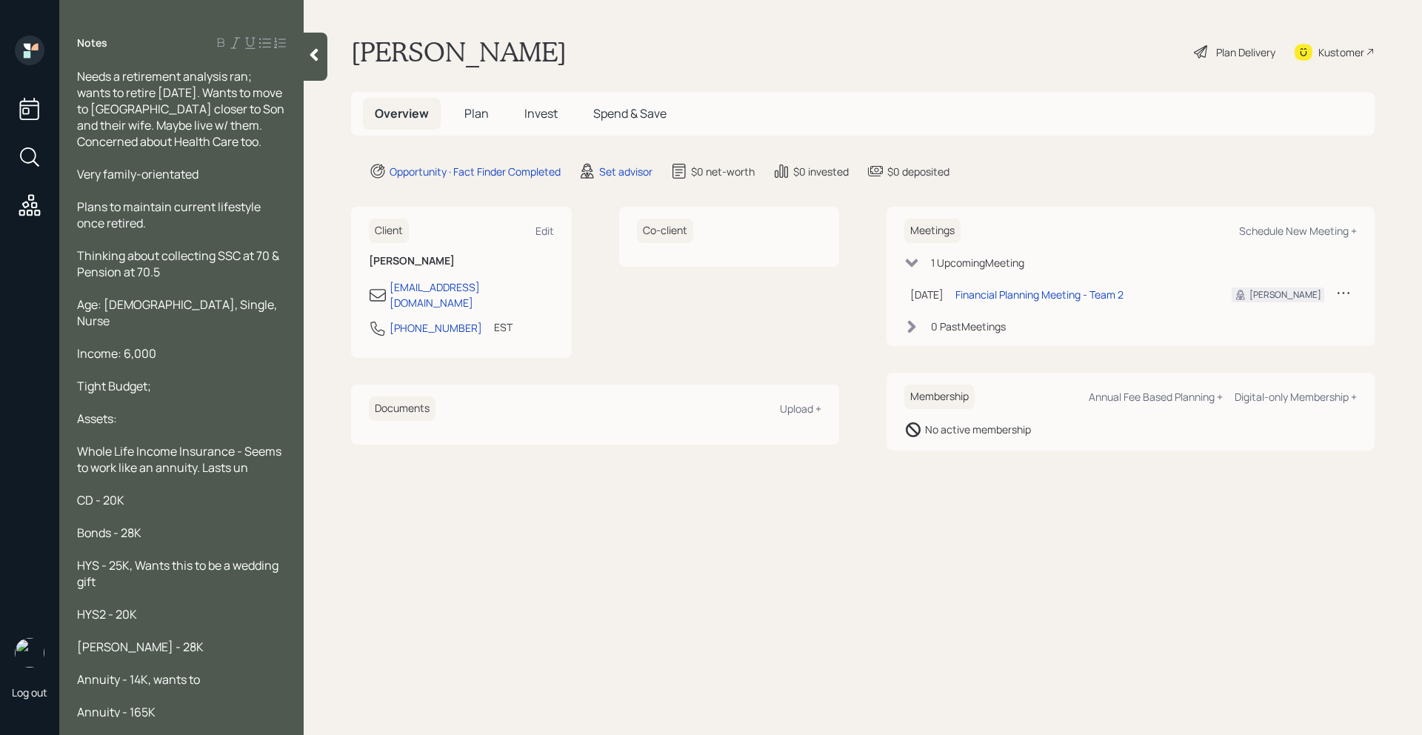
scroll to position [67, 0]
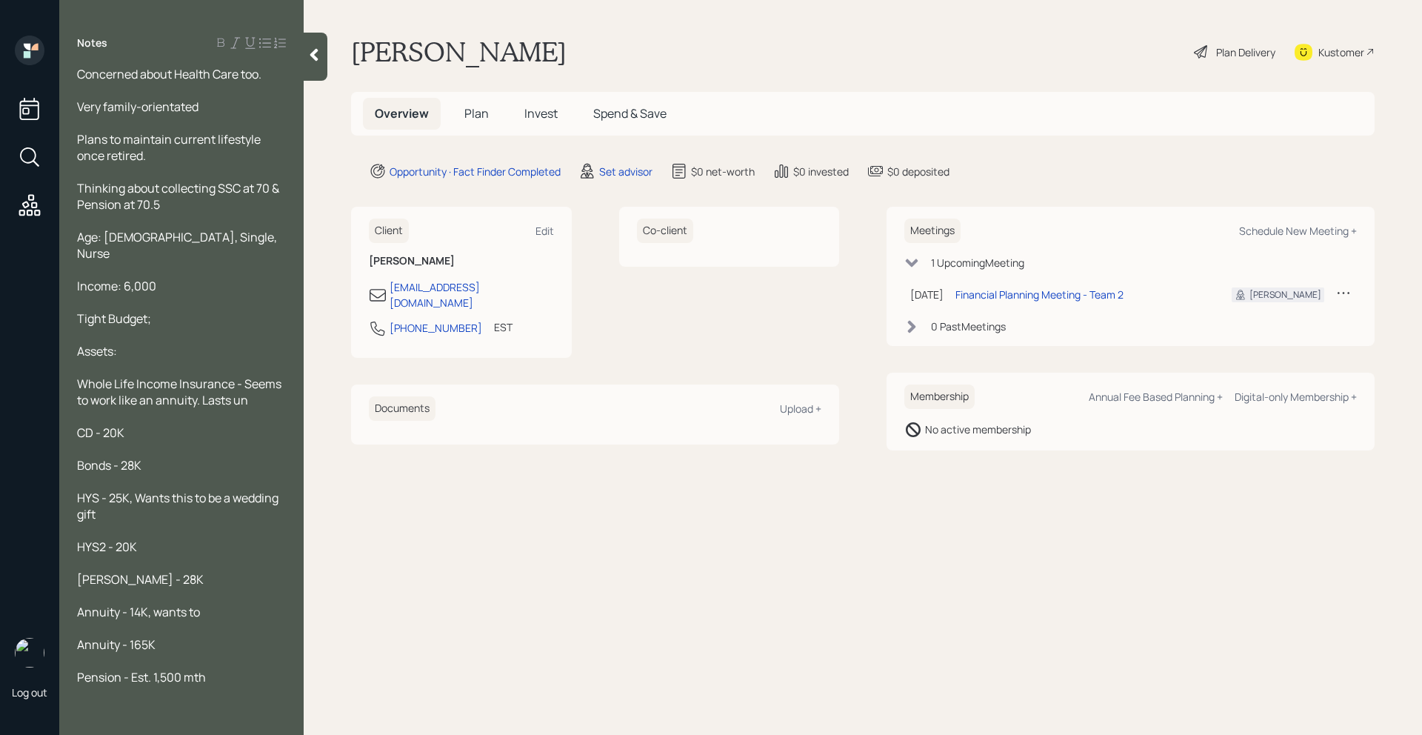
click at [209, 620] on div at bounding box center [181, 628] width 209 height 16
click at [211, 603] on div "Annuity - 14K, wants to" at bounding box center [181, 611] width 209 height 16
click at [123, 603] on span "Annuity - 14K, wants to roll into a Roth IRA" at bounding box center [165, 619] width 177 height 33
click at [120, 652] on span "Annuity - 165K" at bounding box center [116, 660] width 78 height 16
click at [103, 489] on span "HYS - 25K, Wants this to be a wedding gift" at bounding box center [179, 505] width 204 height 33
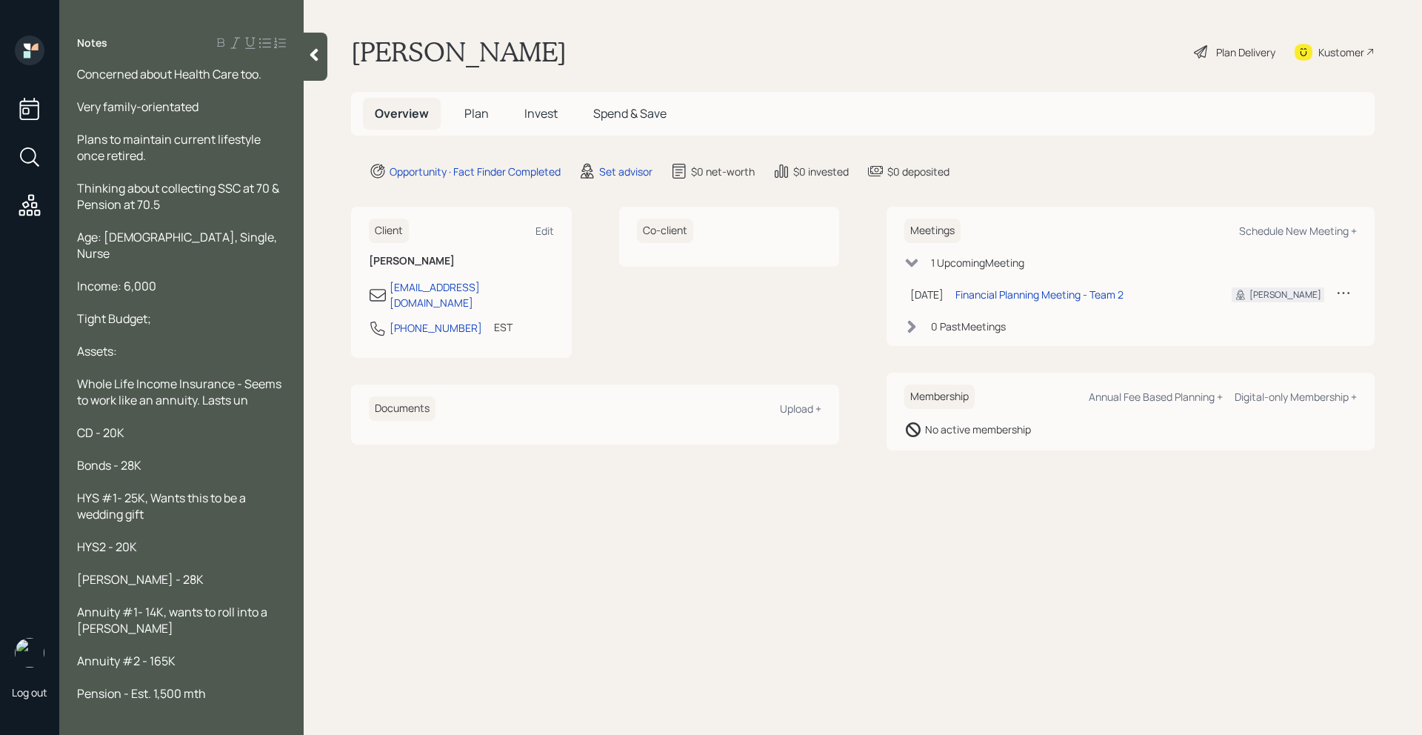
click at [104, 538] on span "HYS2 - 20K" at bounding box center [107, 546] width 60 height 16
drag, startPoint x: 101, startPoint y: 481, endPoint x: 79, endPoint y: 478, distance: 22.4
click at [79, 489] on span "HYS #1- 25K, Wants this to be a wedding gift" at bounding box center [162, 505] width 171 height 33
click at [96, 538] on span "HYS #2 - 20K" at bounding box center [113, 546] width 73 height 16
click at [91, 538] on span "HYS #2 - 20K" at bounding box center [113, 546] width 73 height 16
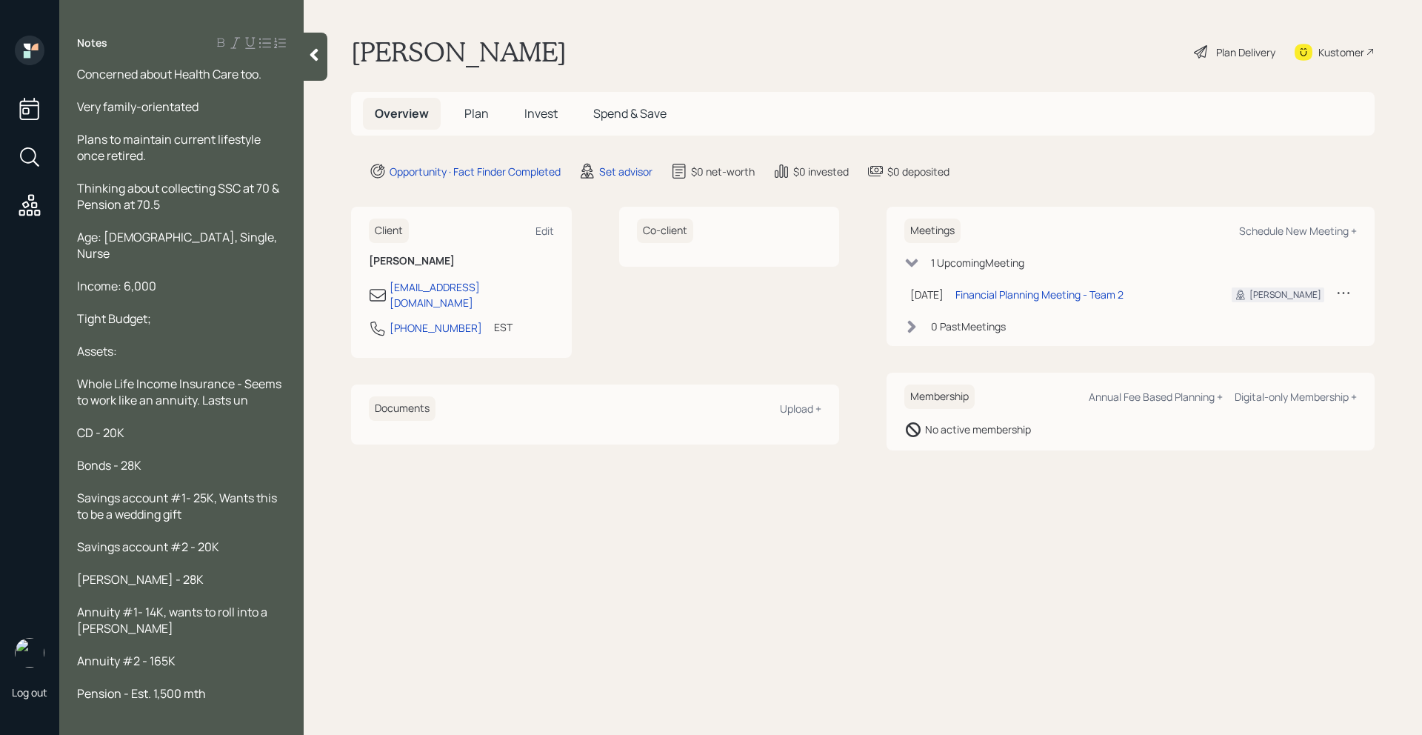
click at [273, 381] on div "Whole Life Income Insurance - Seems to work like an annuity. Lasts un" at bounding box center [181, 391] width 209 height 33
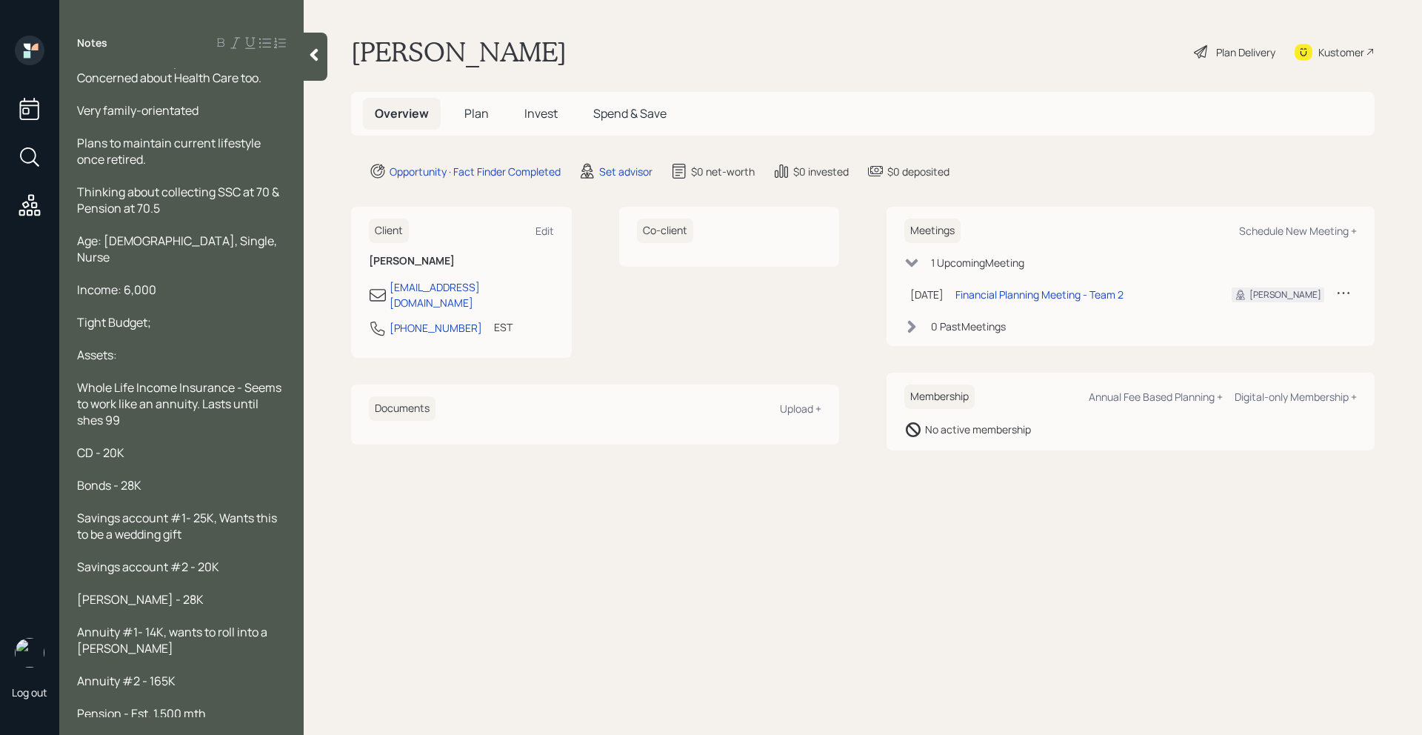
scroll to position [100, 0]
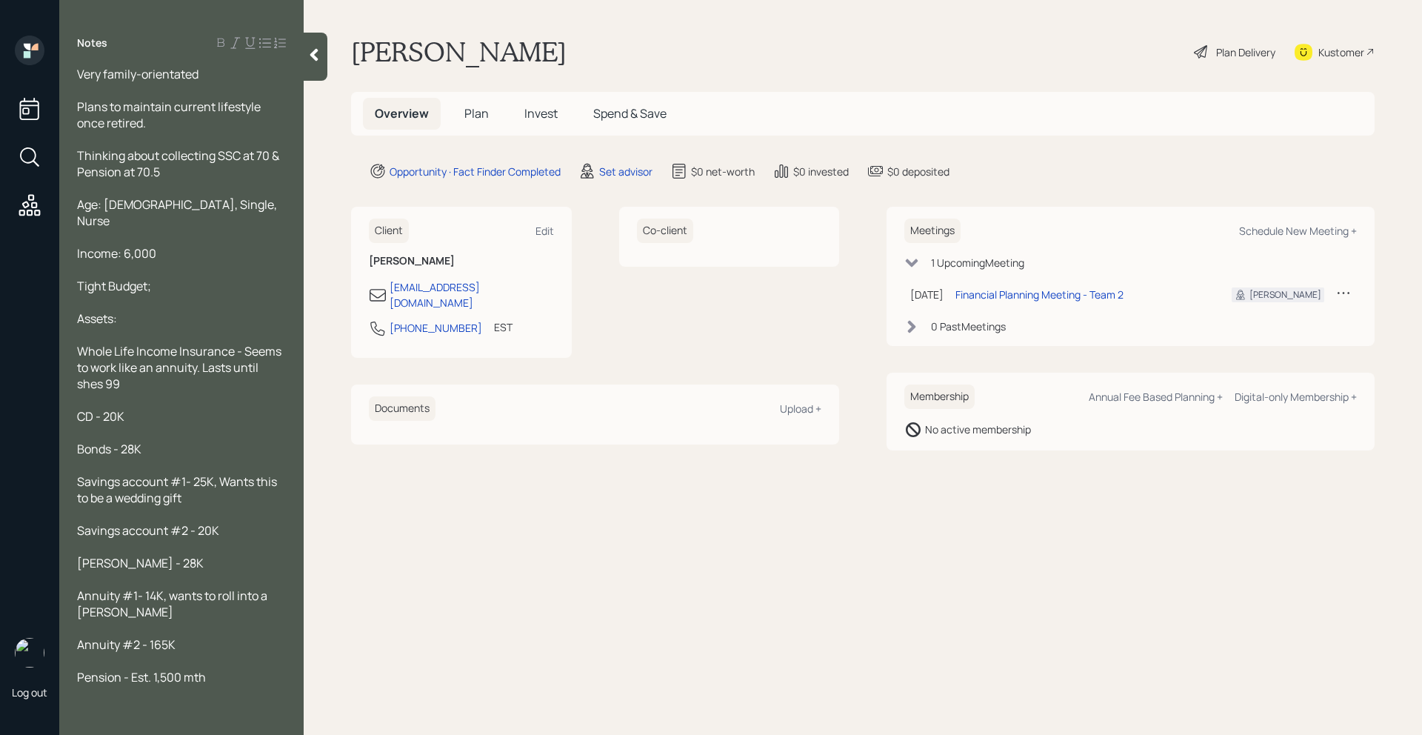
click at [318, 60] on icon at bounding box center [314, 54] width 15 height 15
